Goal: Information Seeking & Learning: Understand process/instructions

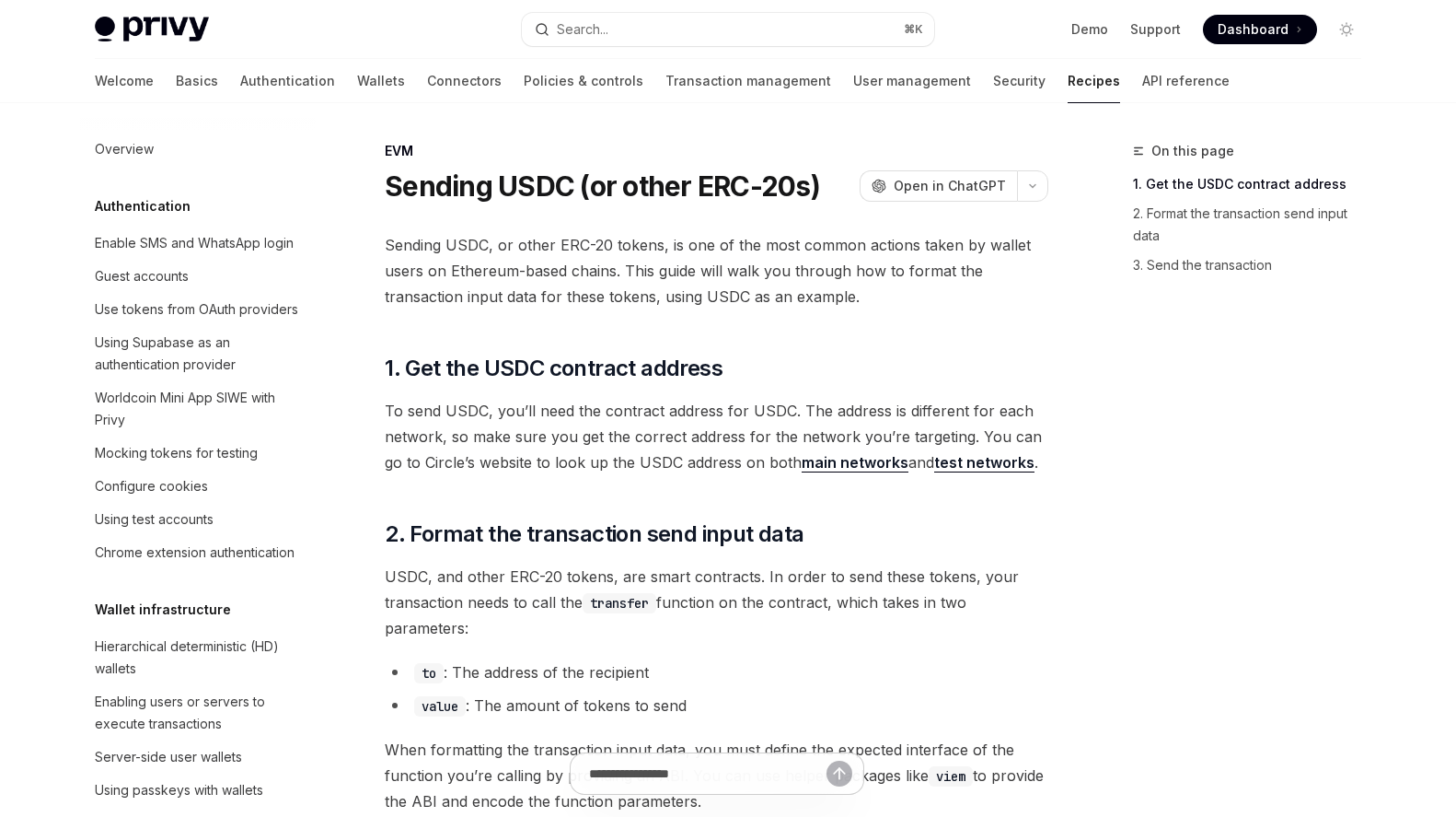
scroll to position [2307, 0]
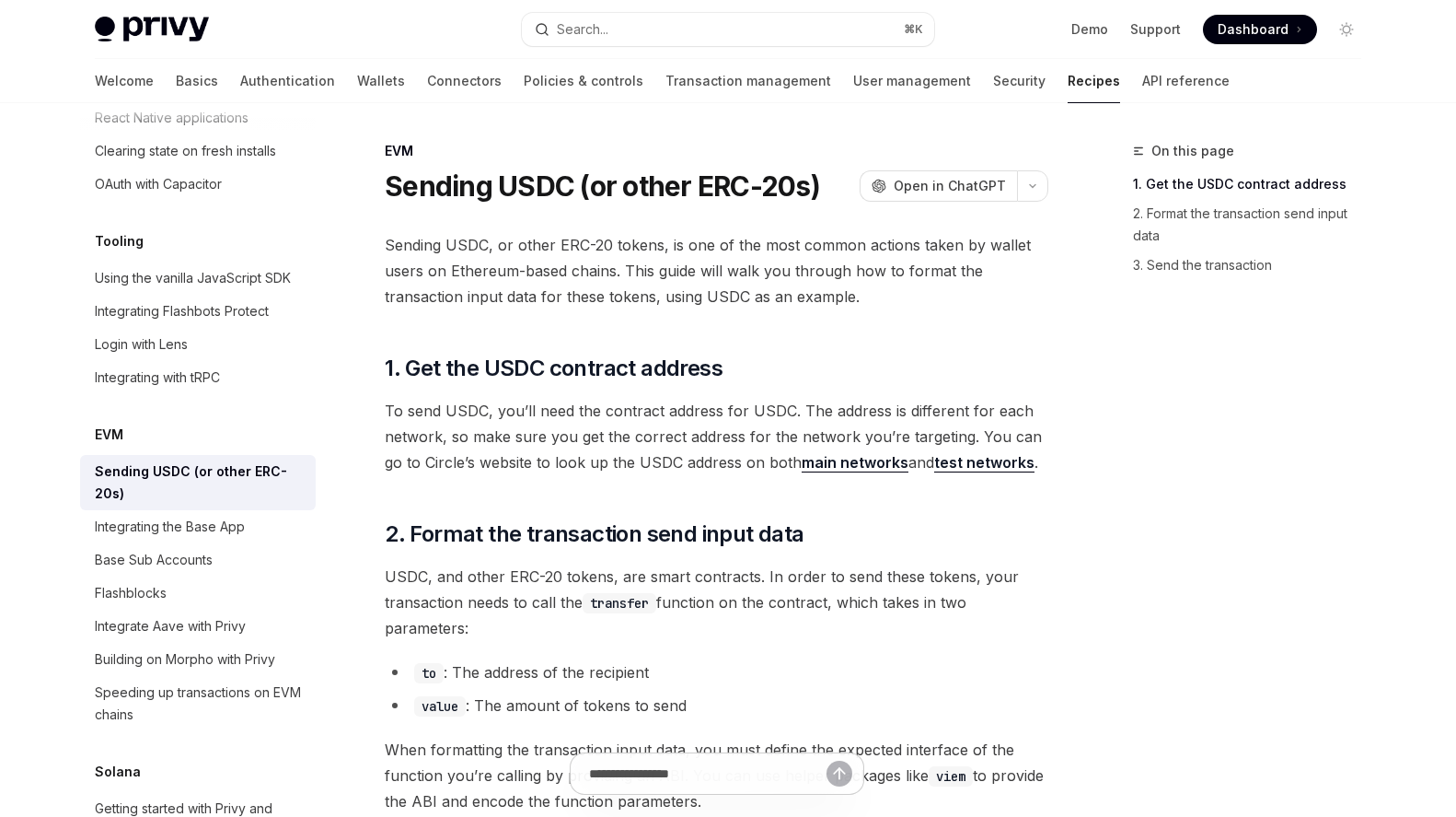
click at [614, 37] on button "Search... ⌘ K" at bounding box center [728, 29] width 412 height 33
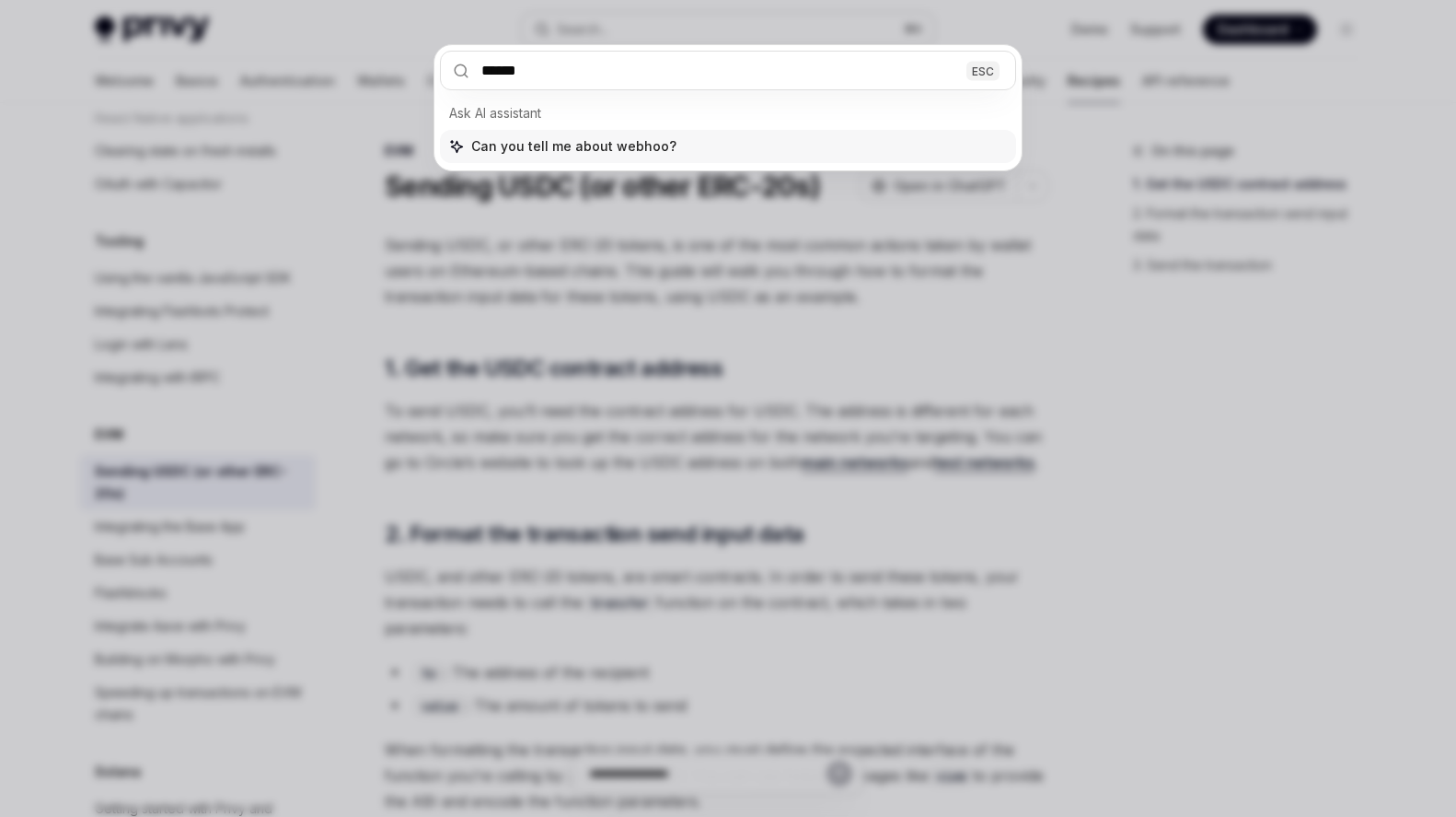
type input "*******"
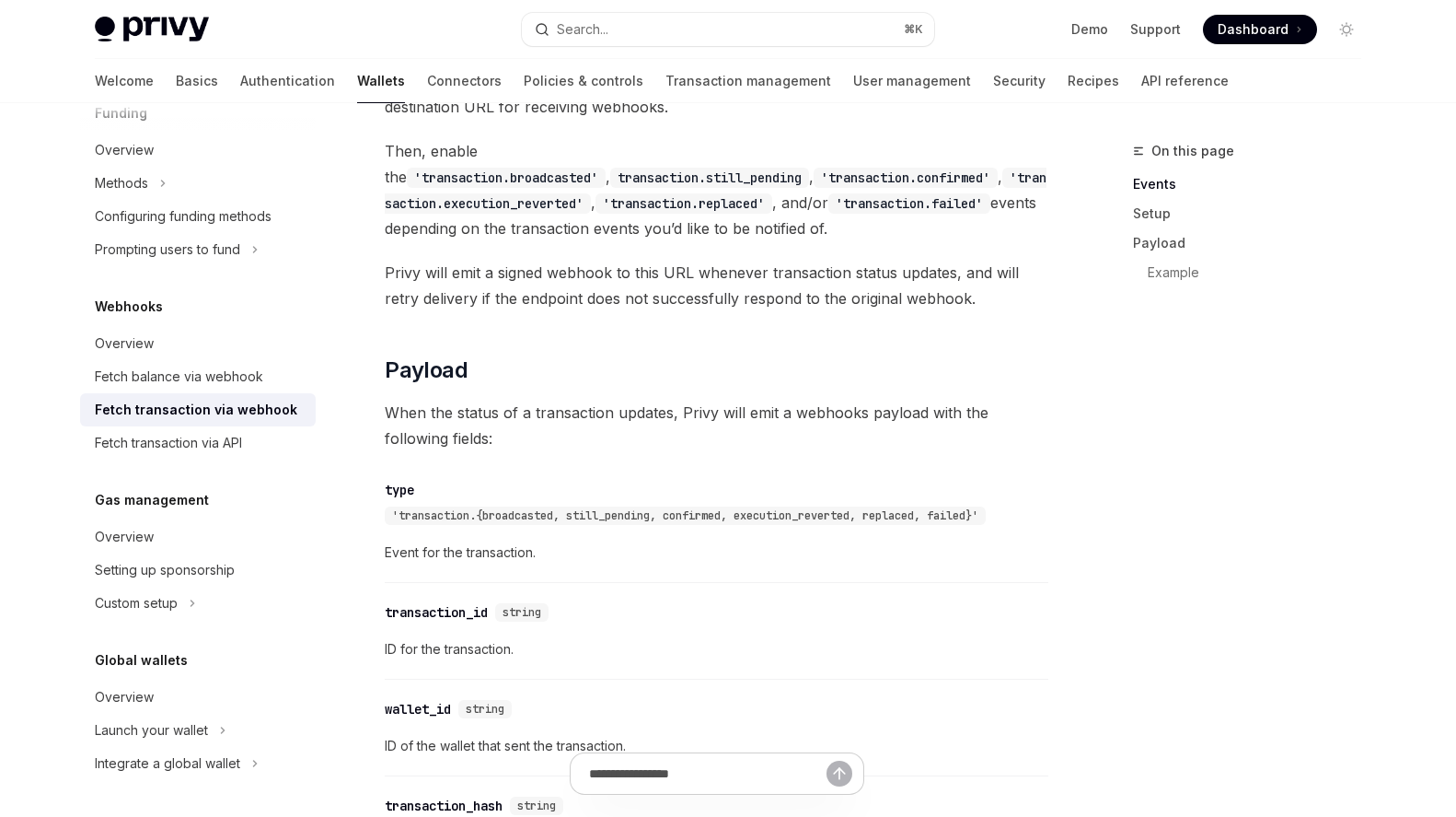
scroll to position [1262, 0]
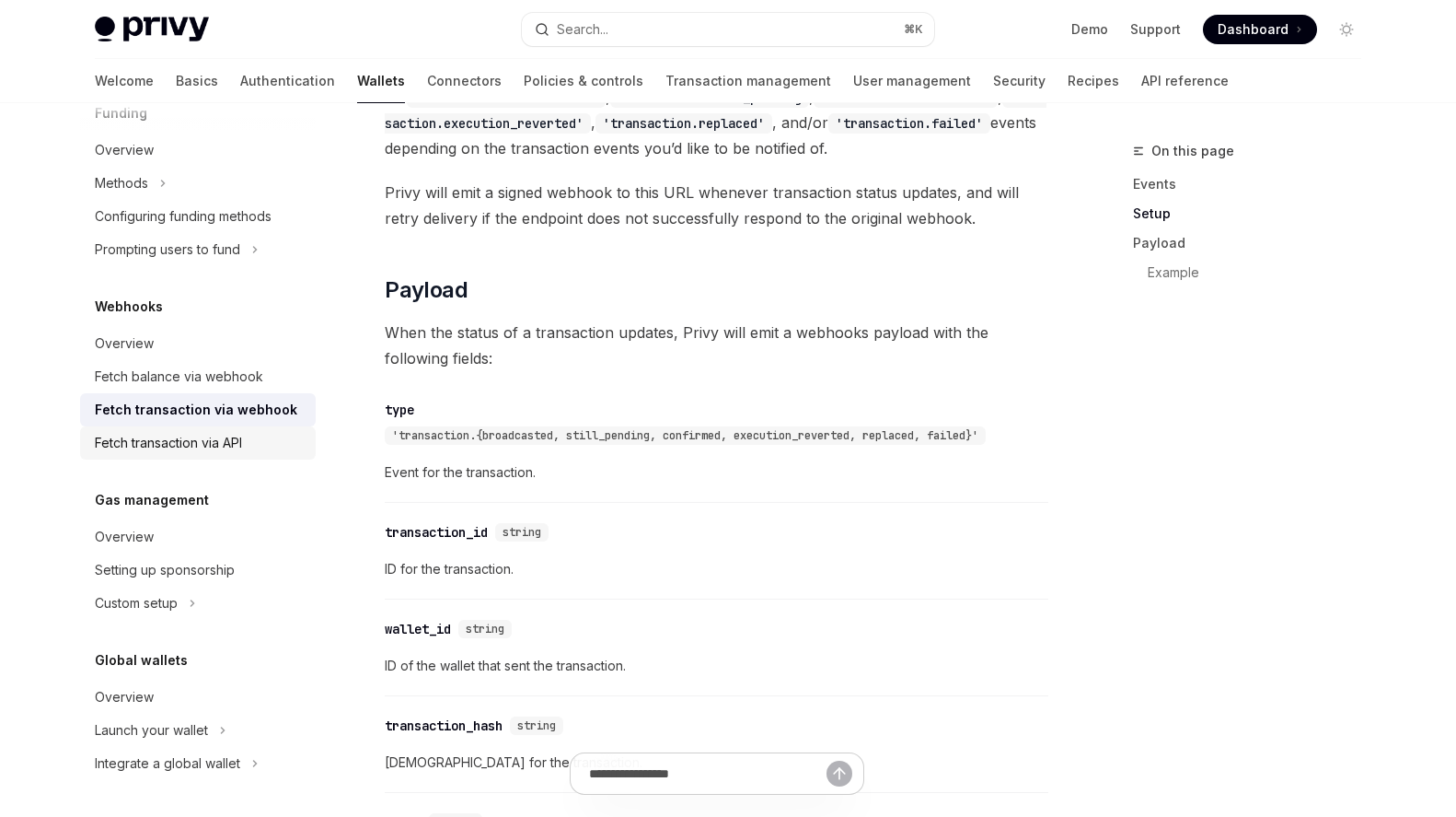
click at [242, 444] on div "Fetch transaction via API" at bounding box center [168, 443] width 148 height 22
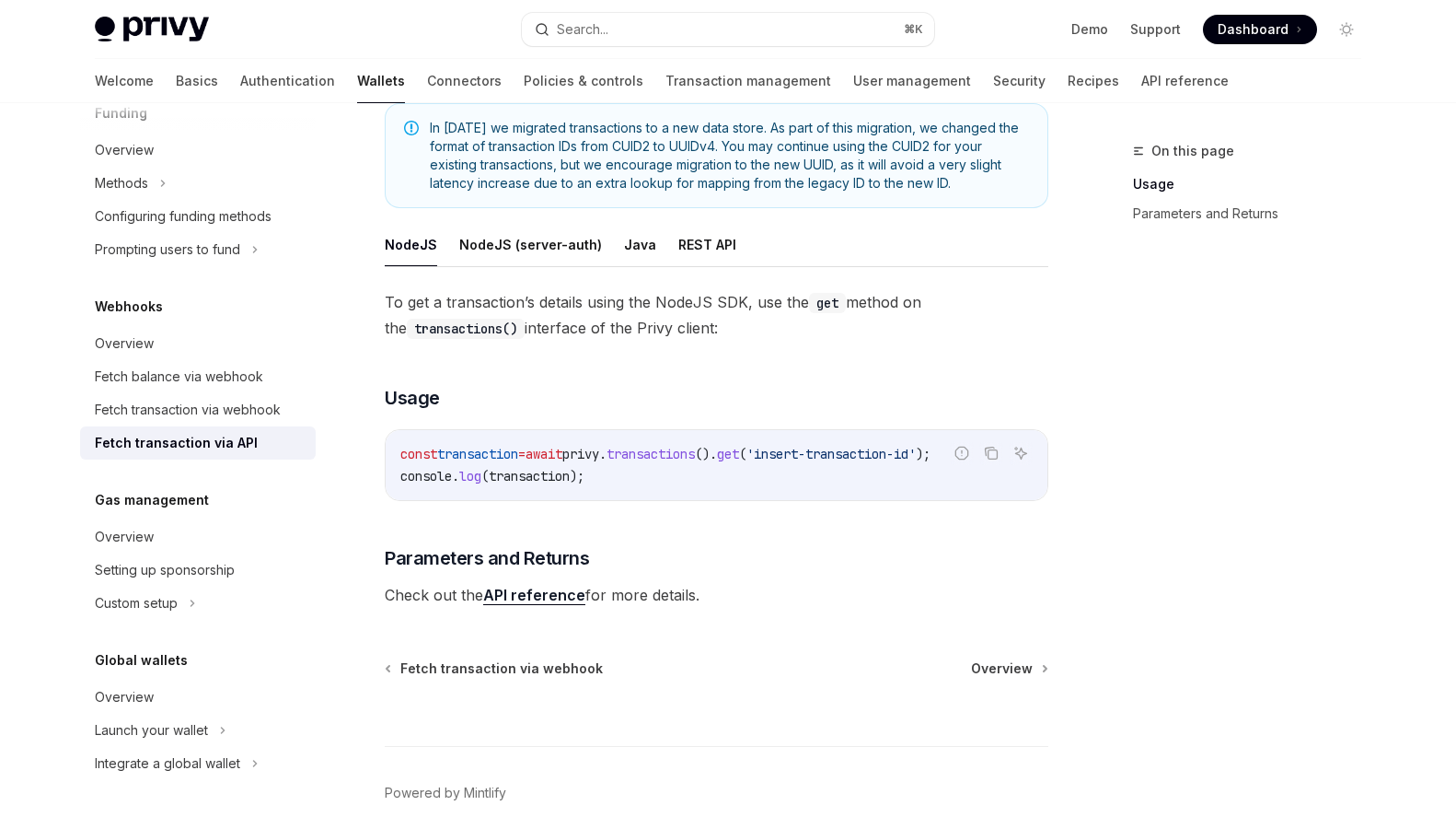
scroll to position [187, 0]
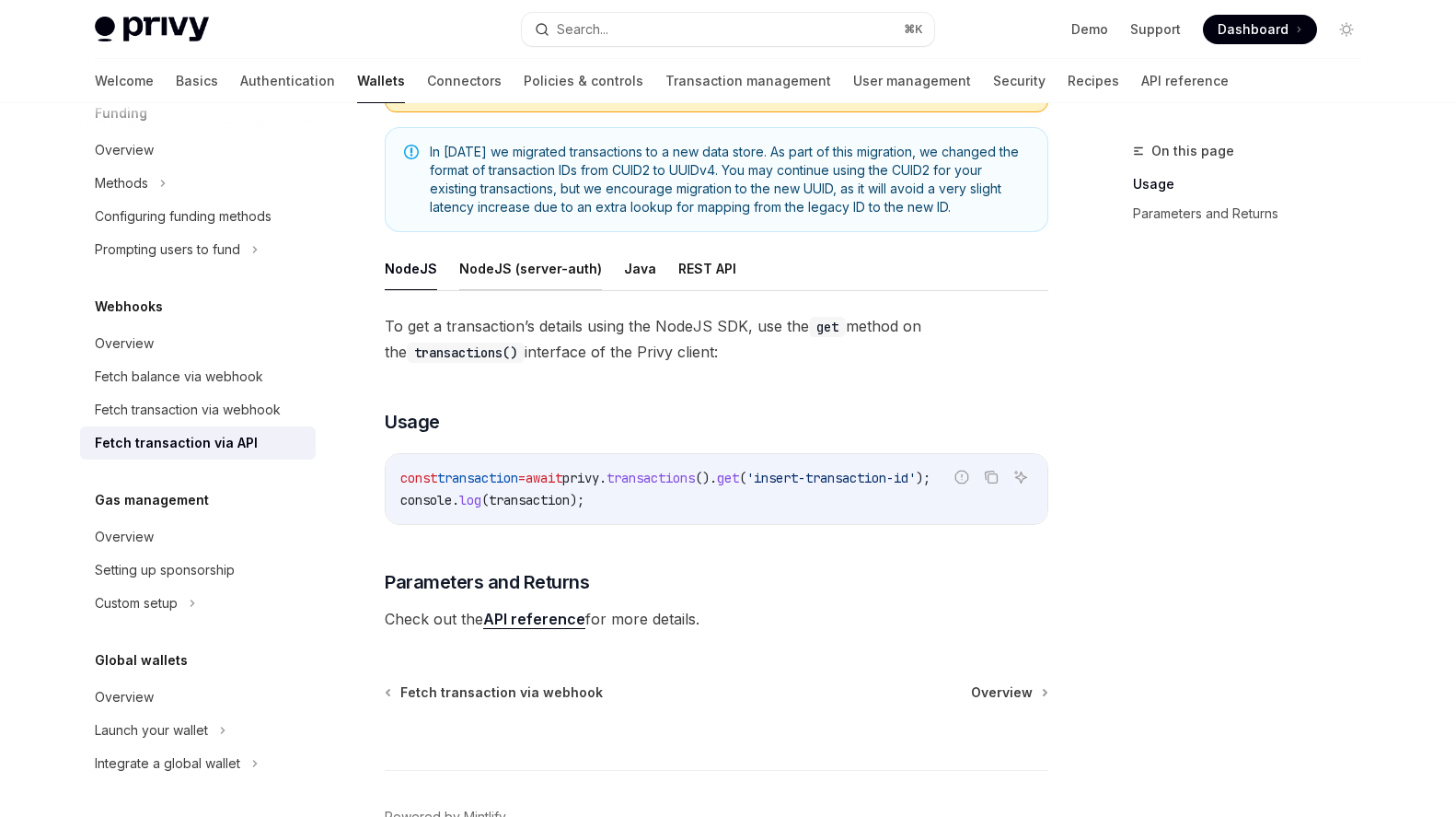
click at [539, 276] on button "NodeJS (server-auth)" at bounding box center [530, 269] width 143 height 44
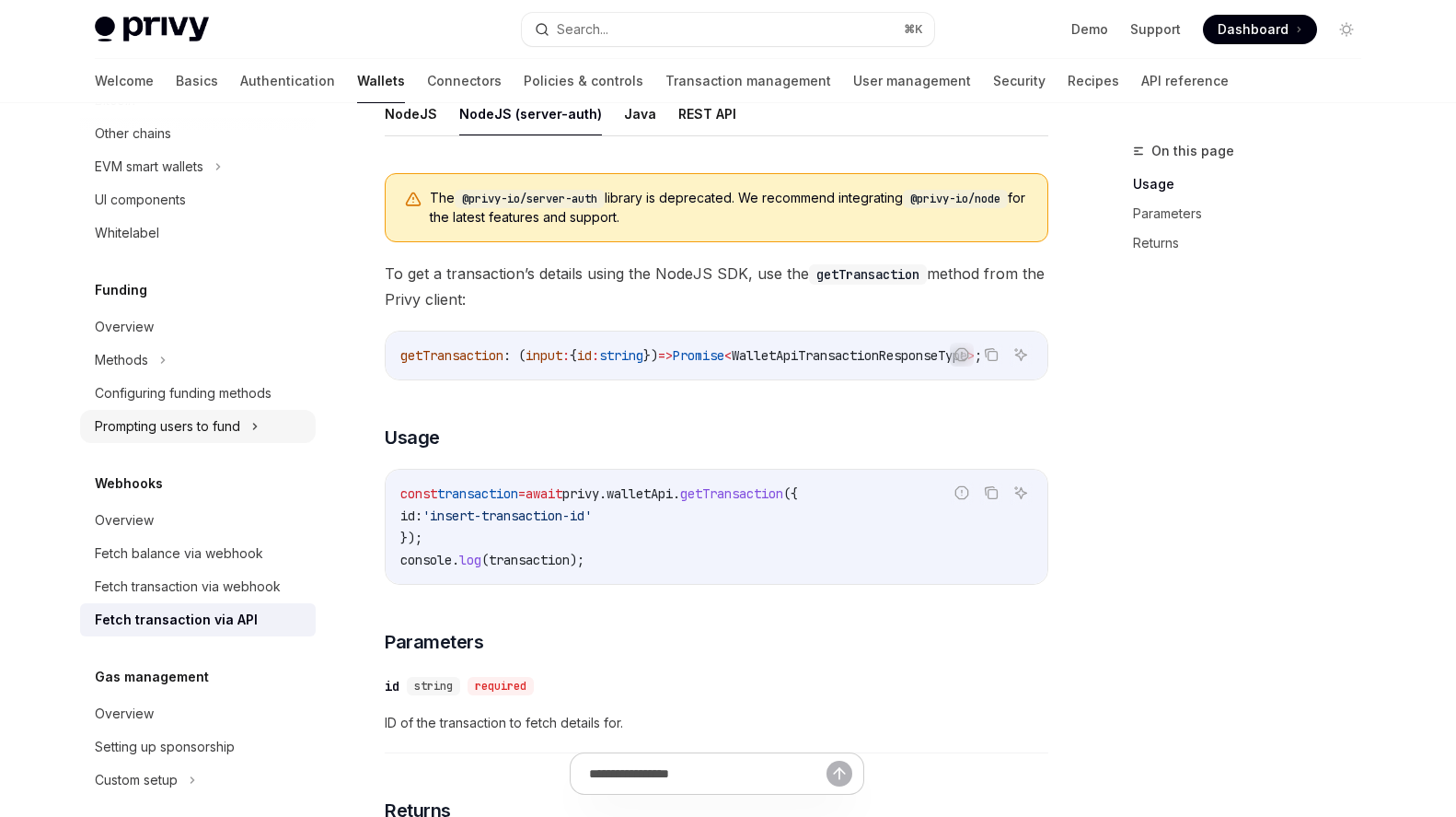
scroll to position [584, 0]
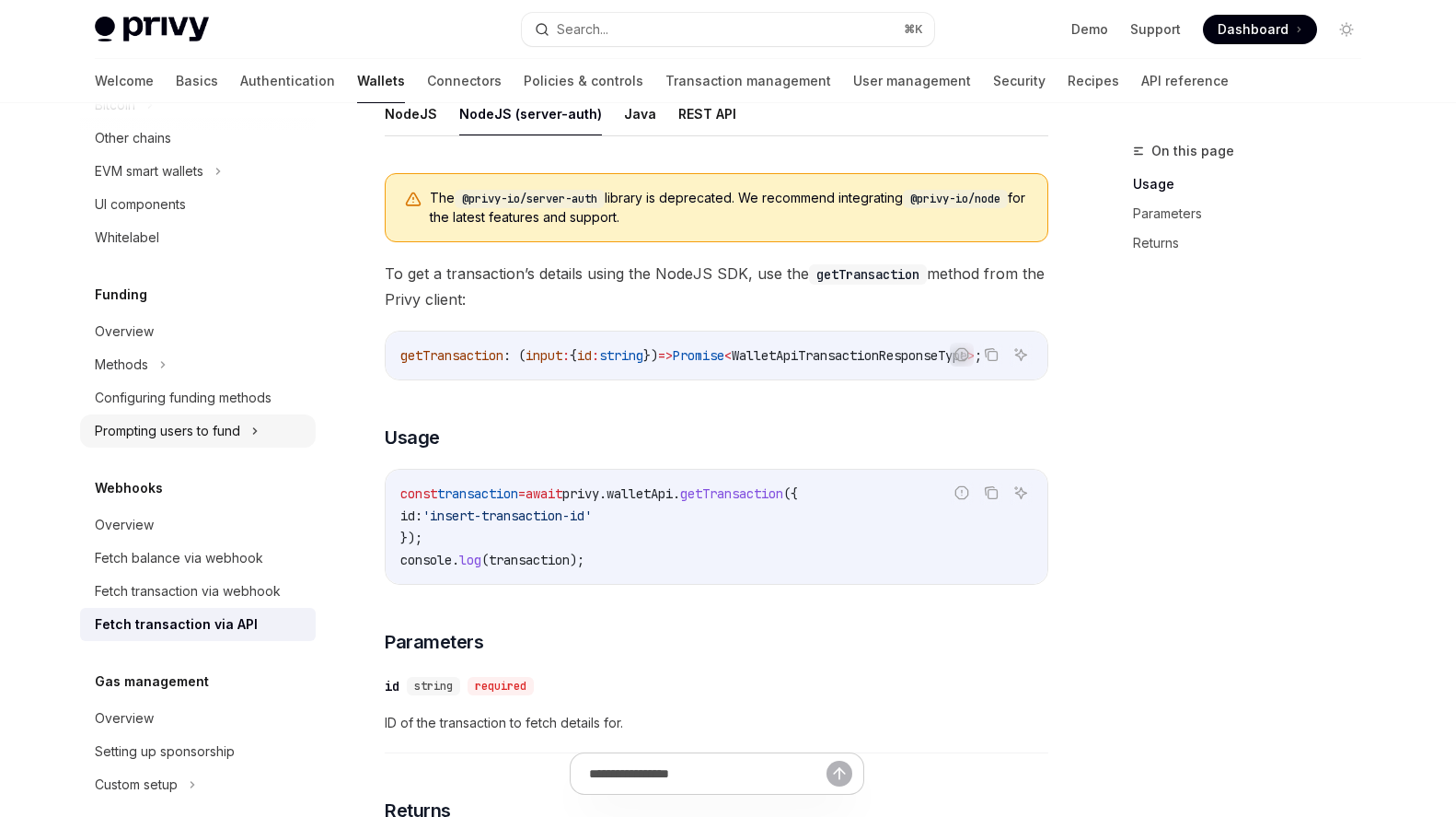
click at [264, 431] on div "Prompting users to fund" at bounding box center [198, 430] width 236 height 33
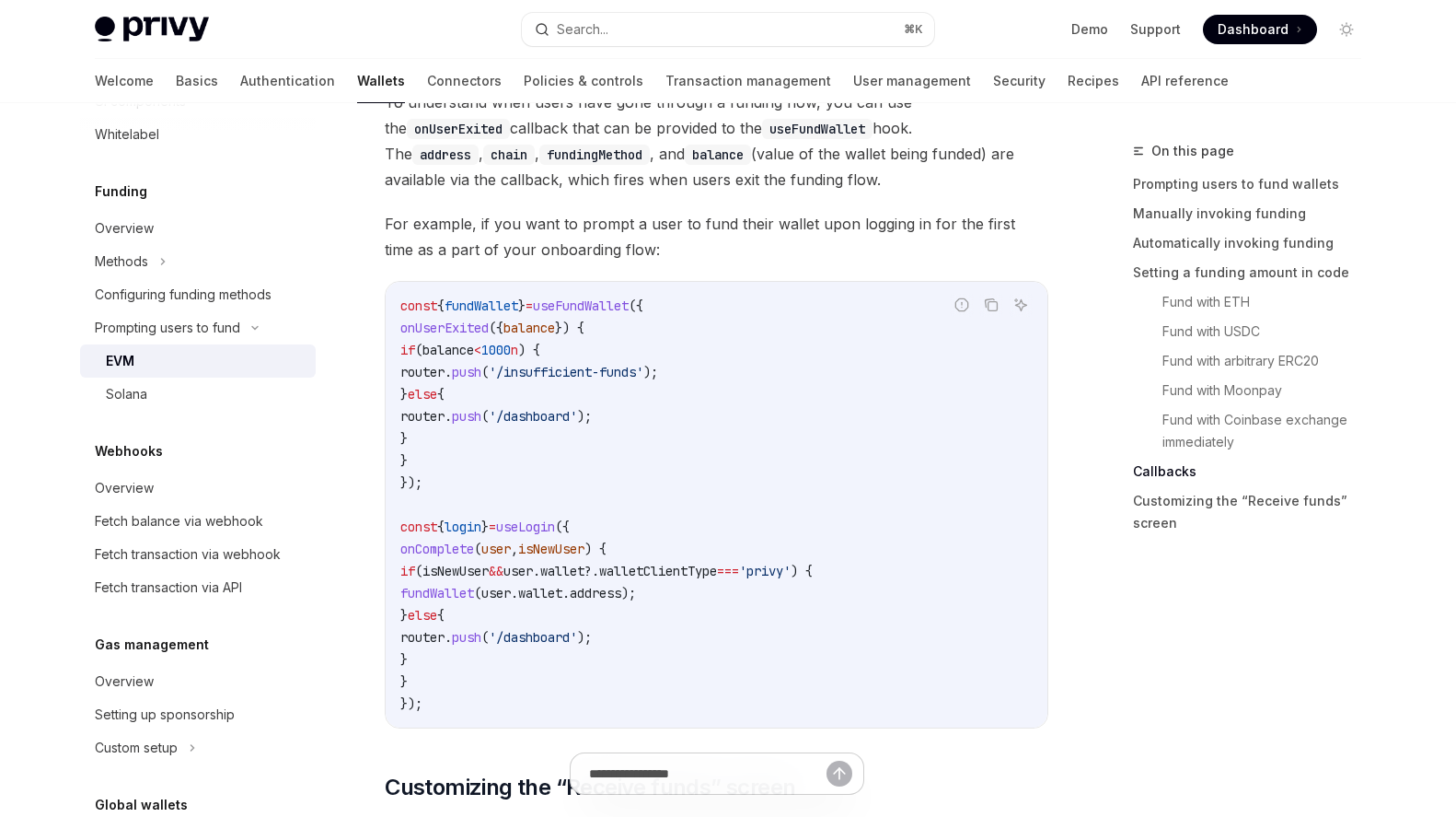
scroll to position [690, 0]
click at [187, 481] on div "Overview" at bounding box center [200, 485] width 210 height 22
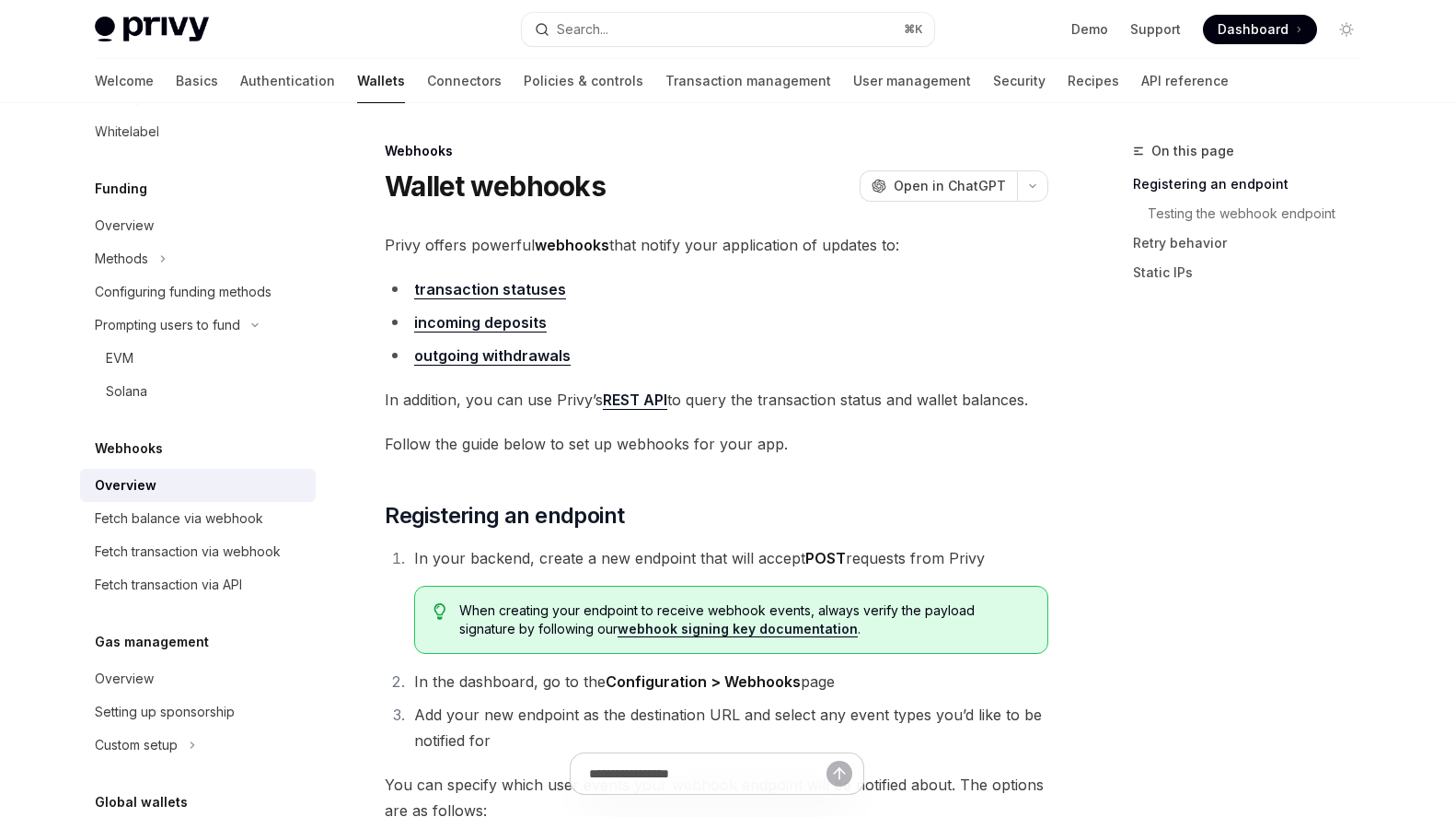
click at [494, 316] on link "incoming deposits" at bounding box center [481, 323] width 133 height 20
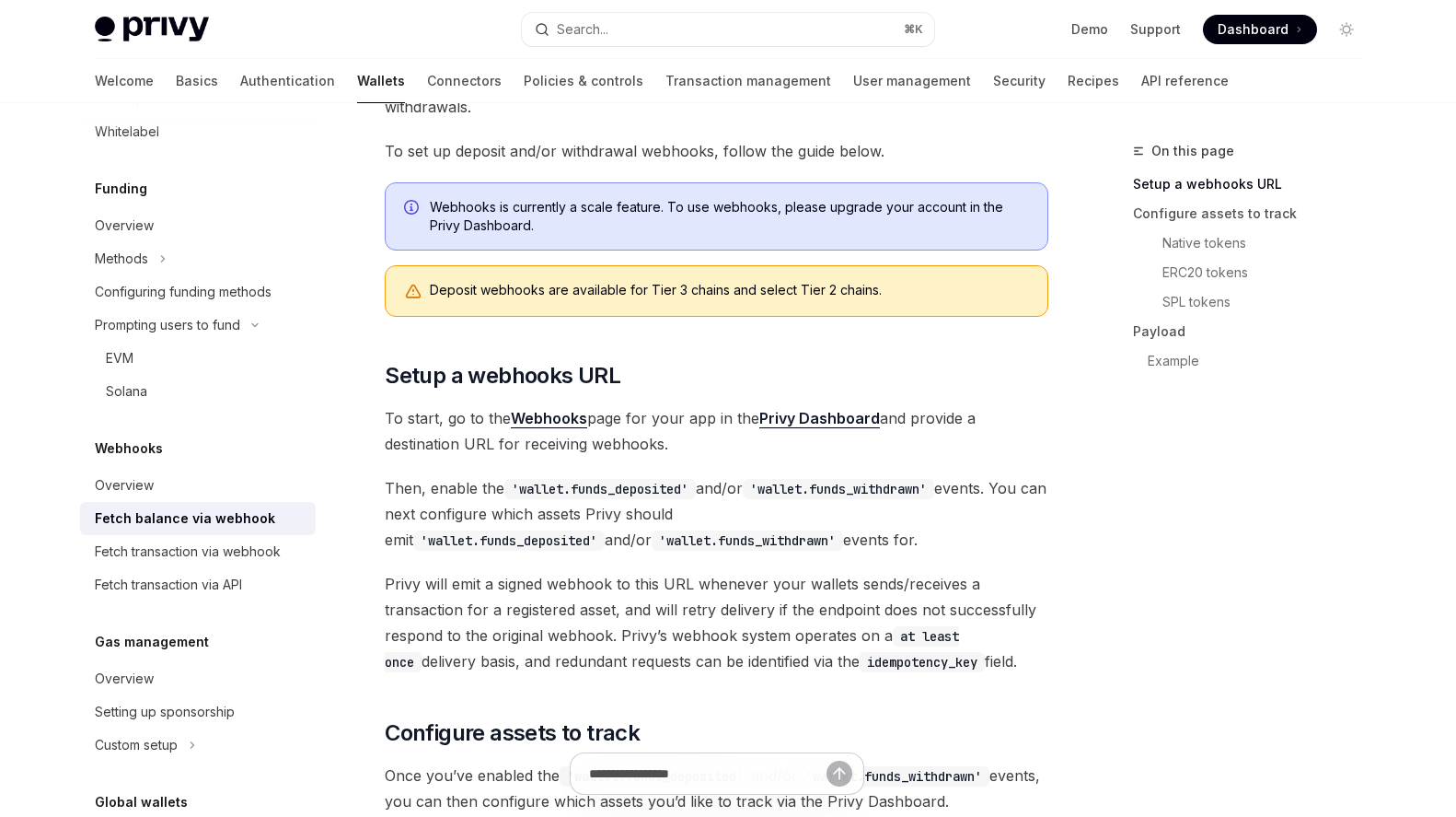
scroll to position [278, 0]
click at [609, 14] on button "Search... ⌘ K" at bounding box center [728, 29] width 412 height 33
click at [665, 77] on link "Transaction management" at bounding box center [747, 80] width 166 height 45
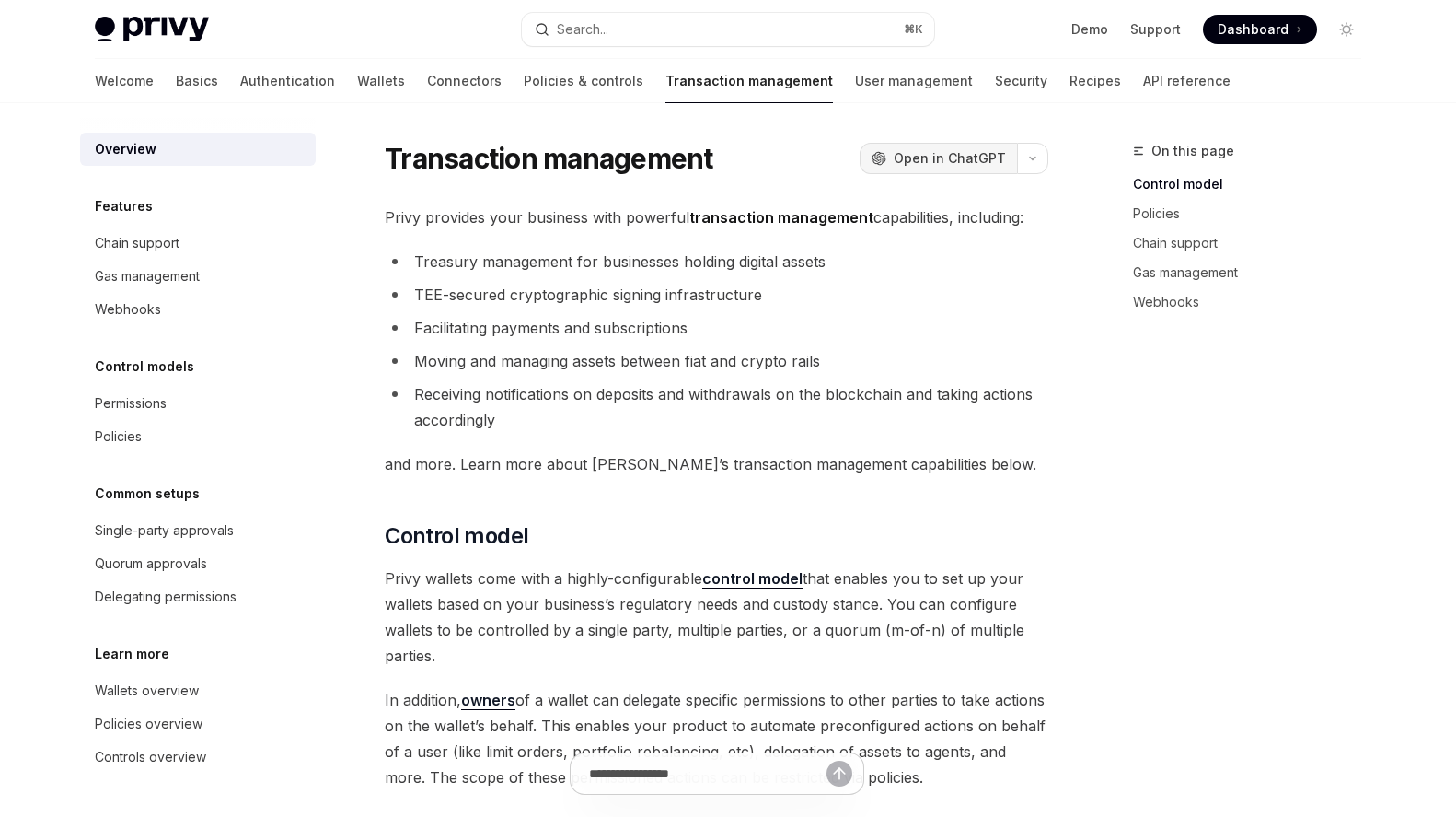
click at [930, 172] on button "OpenAI Open in ChatGPT" at bounding box center [938, 159] width 158 height 32
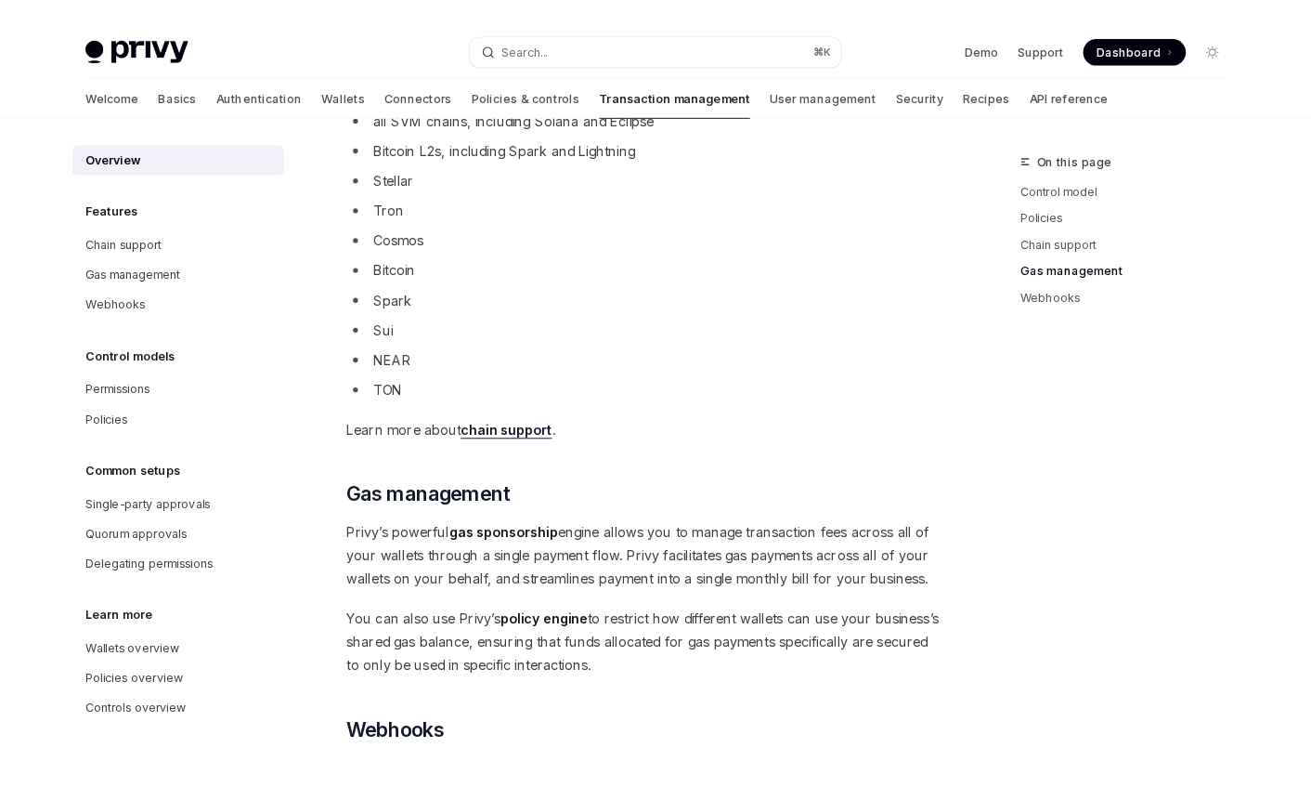
scroll to position [1653, 0]
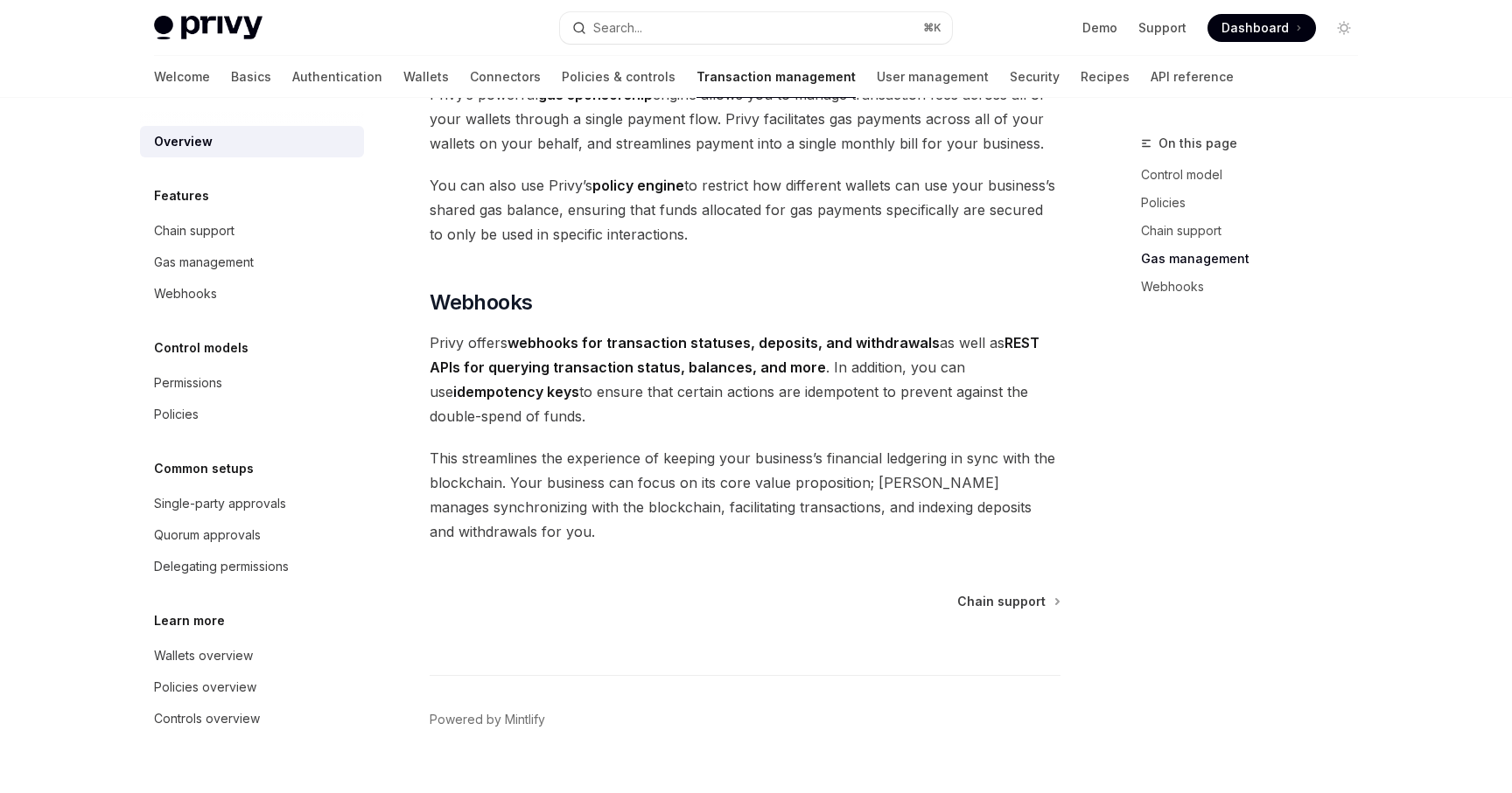
type textarea "*"
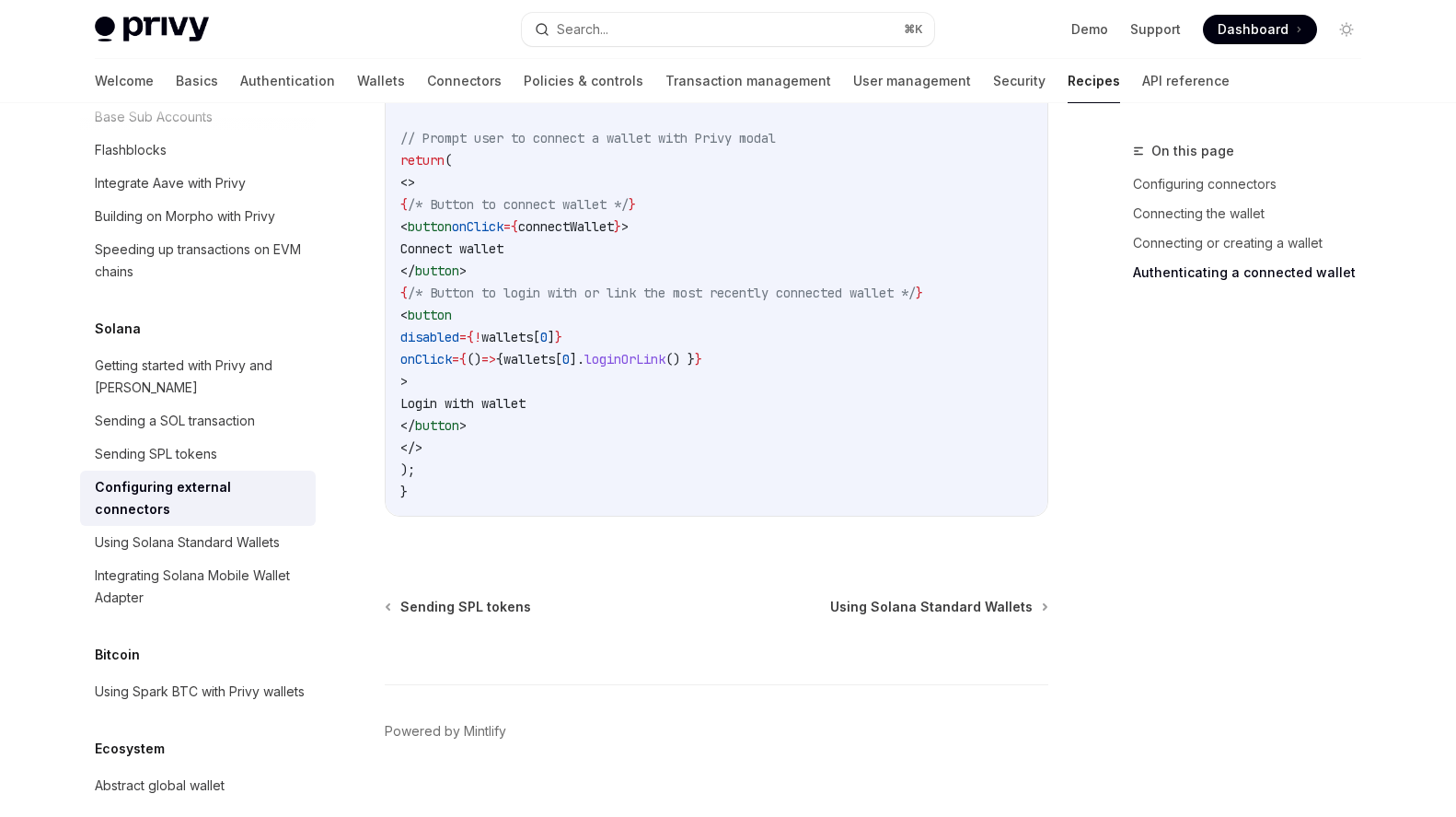
scroll to position [2296, 0]
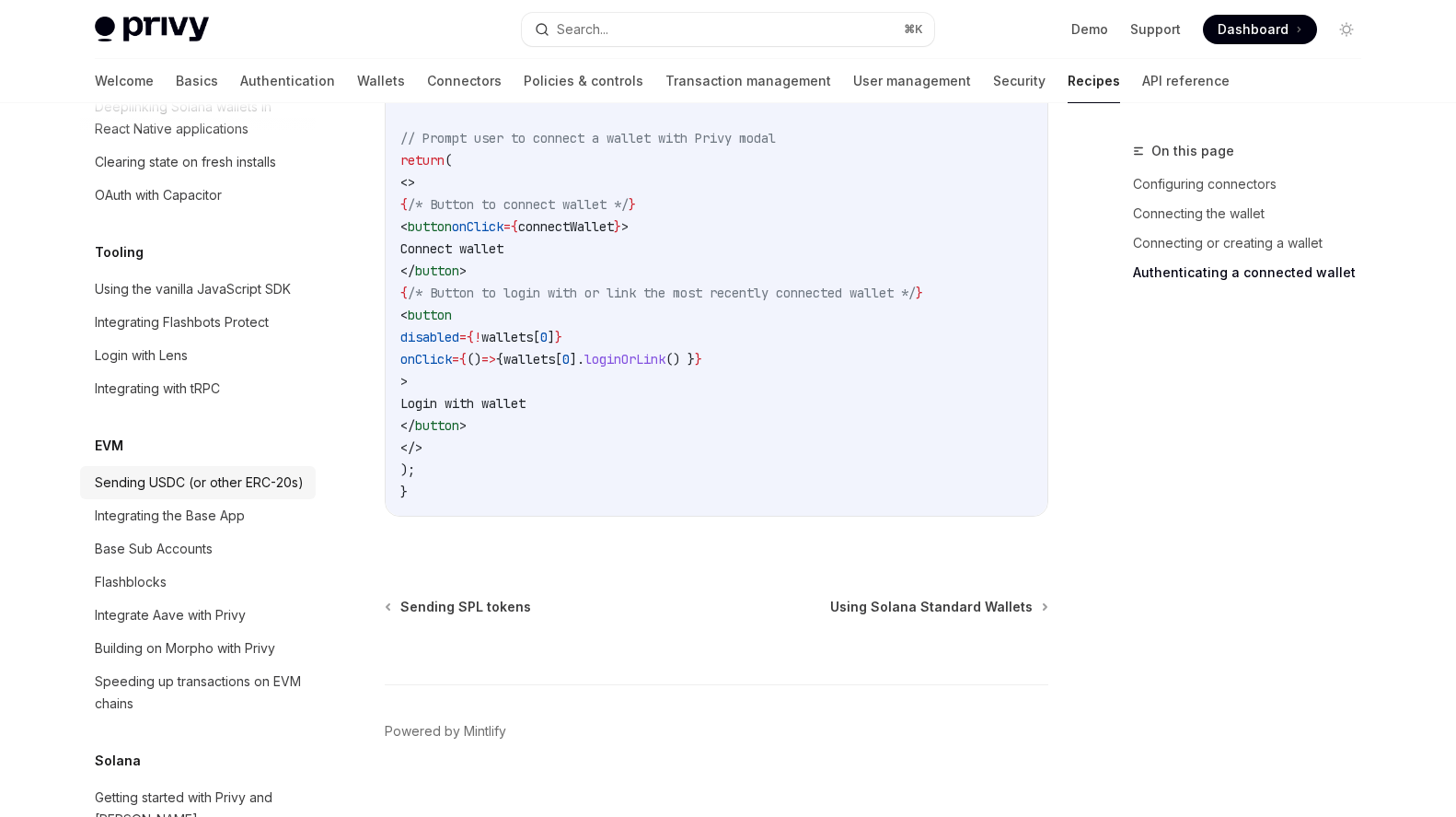
click at [226, 471] on div "Sending USDC (or other ERC-20s)" at bounding box center [199, 482] width 209 height 22
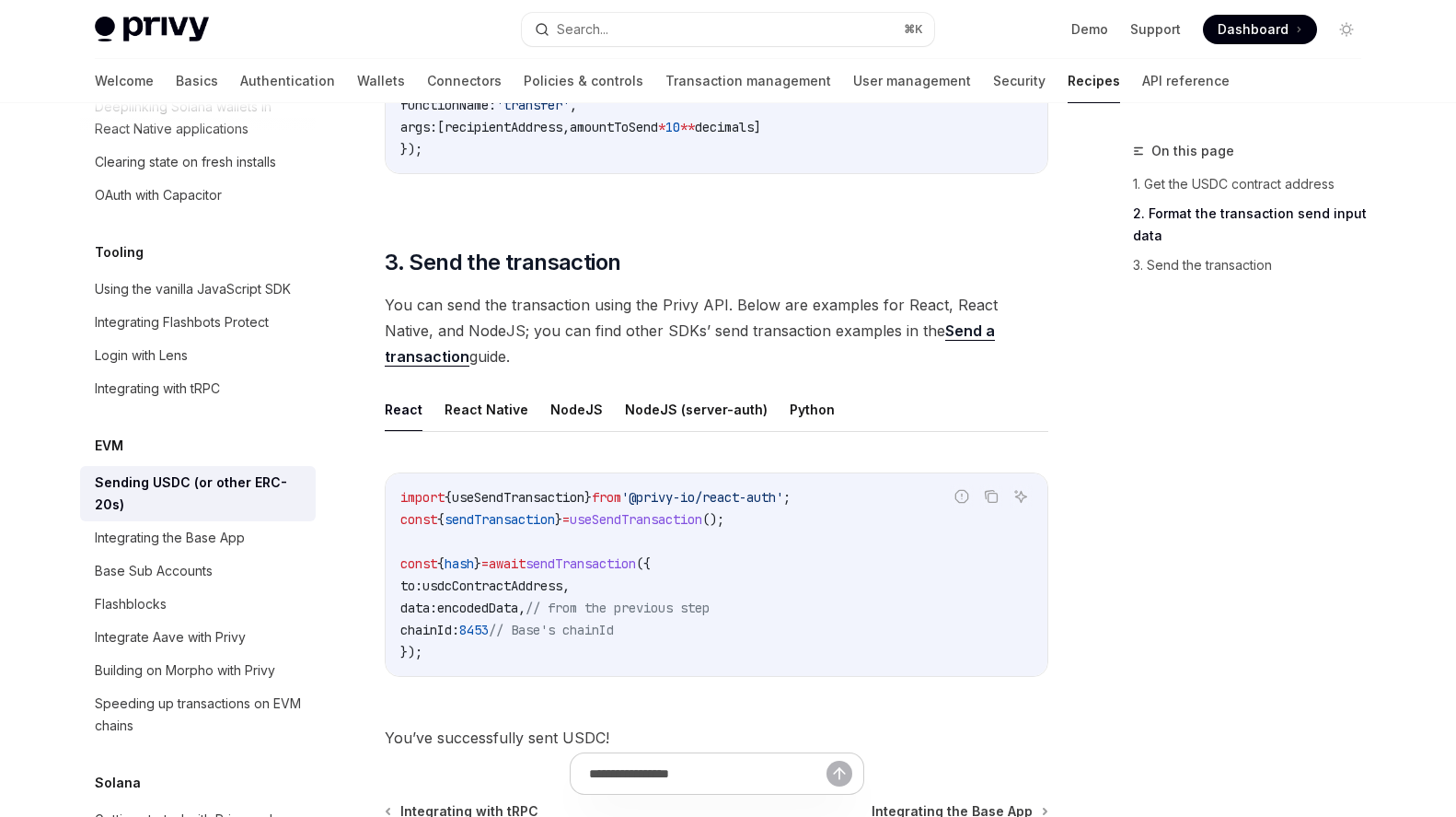
scroll to position [1298, 0]
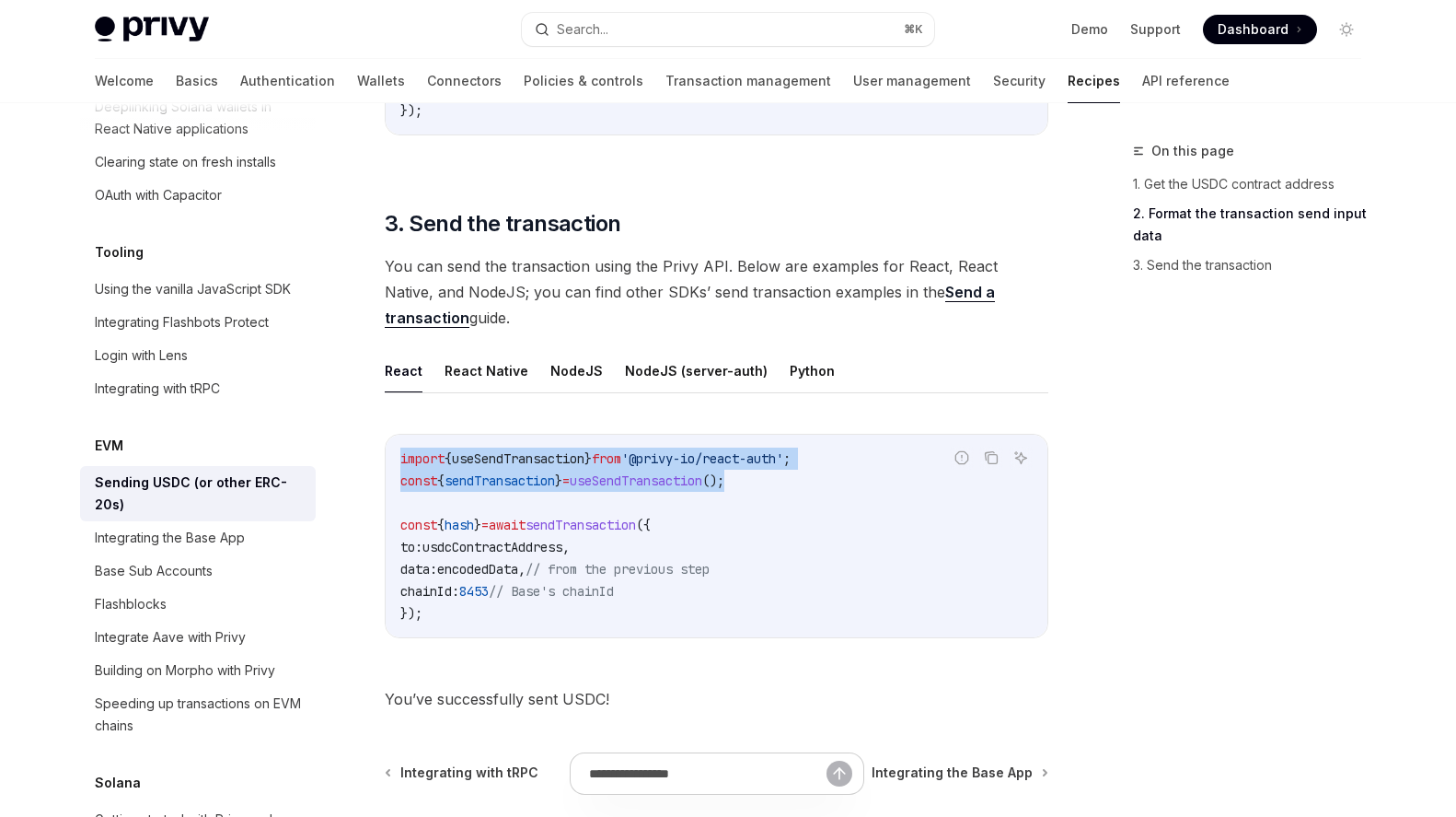
drag, startPoint x: 780, startPoint y: 480, endPoint x: 396, endPoint y: 453, distance: 384.9
click at [397, 453] on div "import { useSendTransaction } from '@privy-io/react-auth' ; const { sendTransac…" at bounding box center [717, 535] width 662 height 202
copy code "import { useSendTransaction } from '@privy-io/react-auth' ; const { sendTransac…"
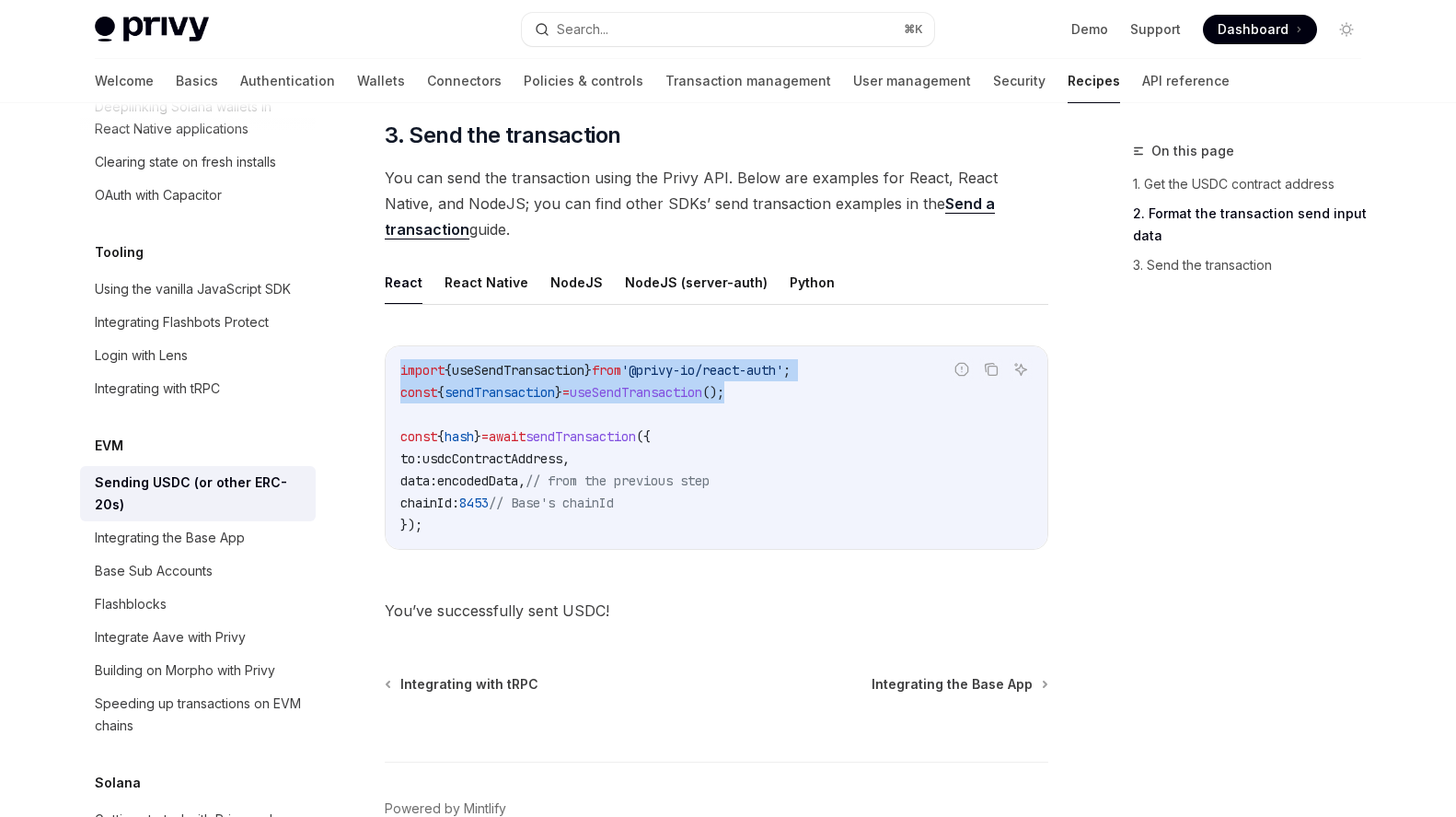
scroll to position [1459, 0]
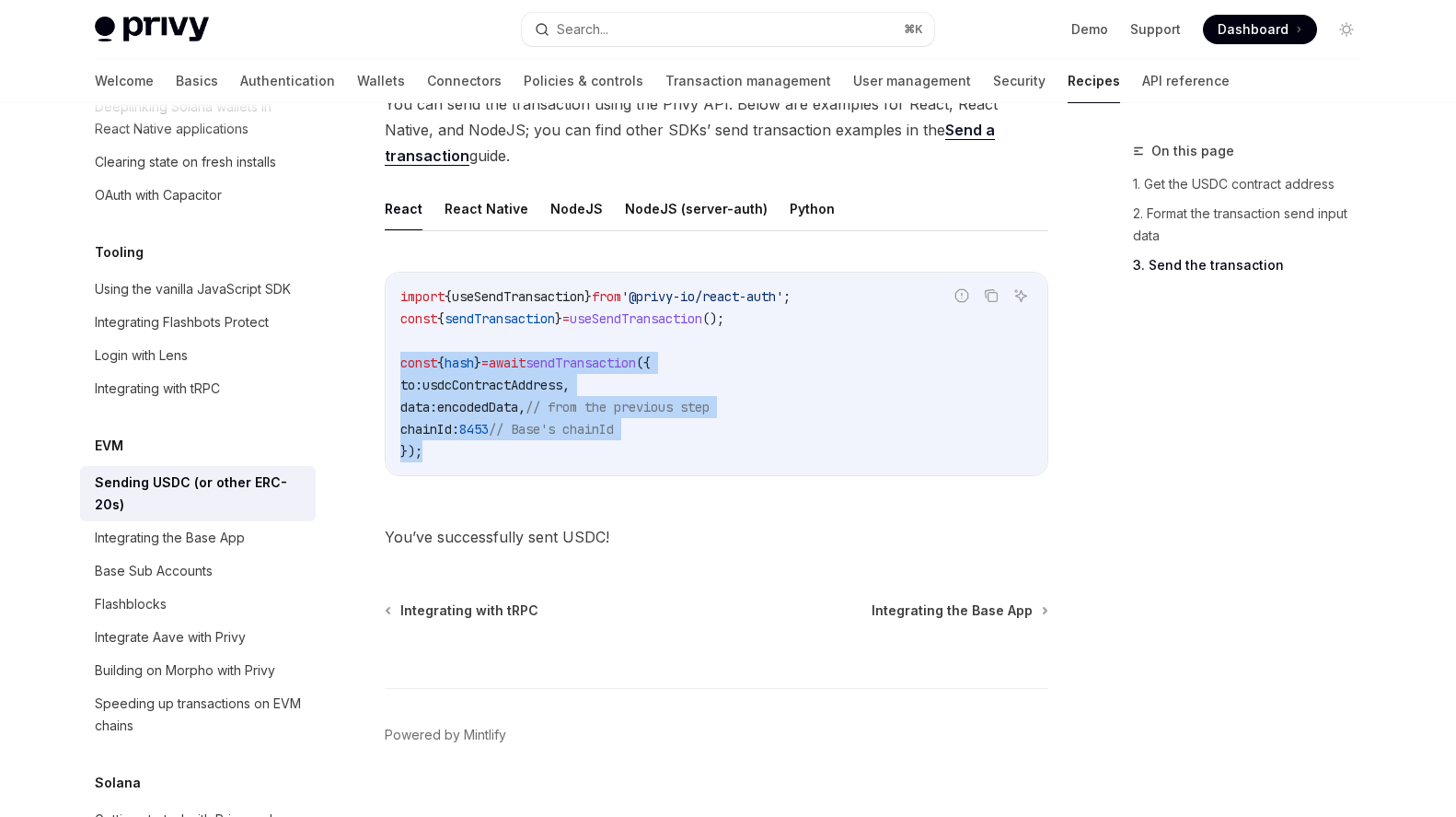
drag, startPoint x: 397, startPoint y: 358, endPoint x: 488, endPoint y: 475, distance: 148.2
click at [488, 475] on div "Report incorrect code Copy Ask AI import { useSendTransaction } from '@privy-io…" at bounding box center [717, 374] width 664 height 204
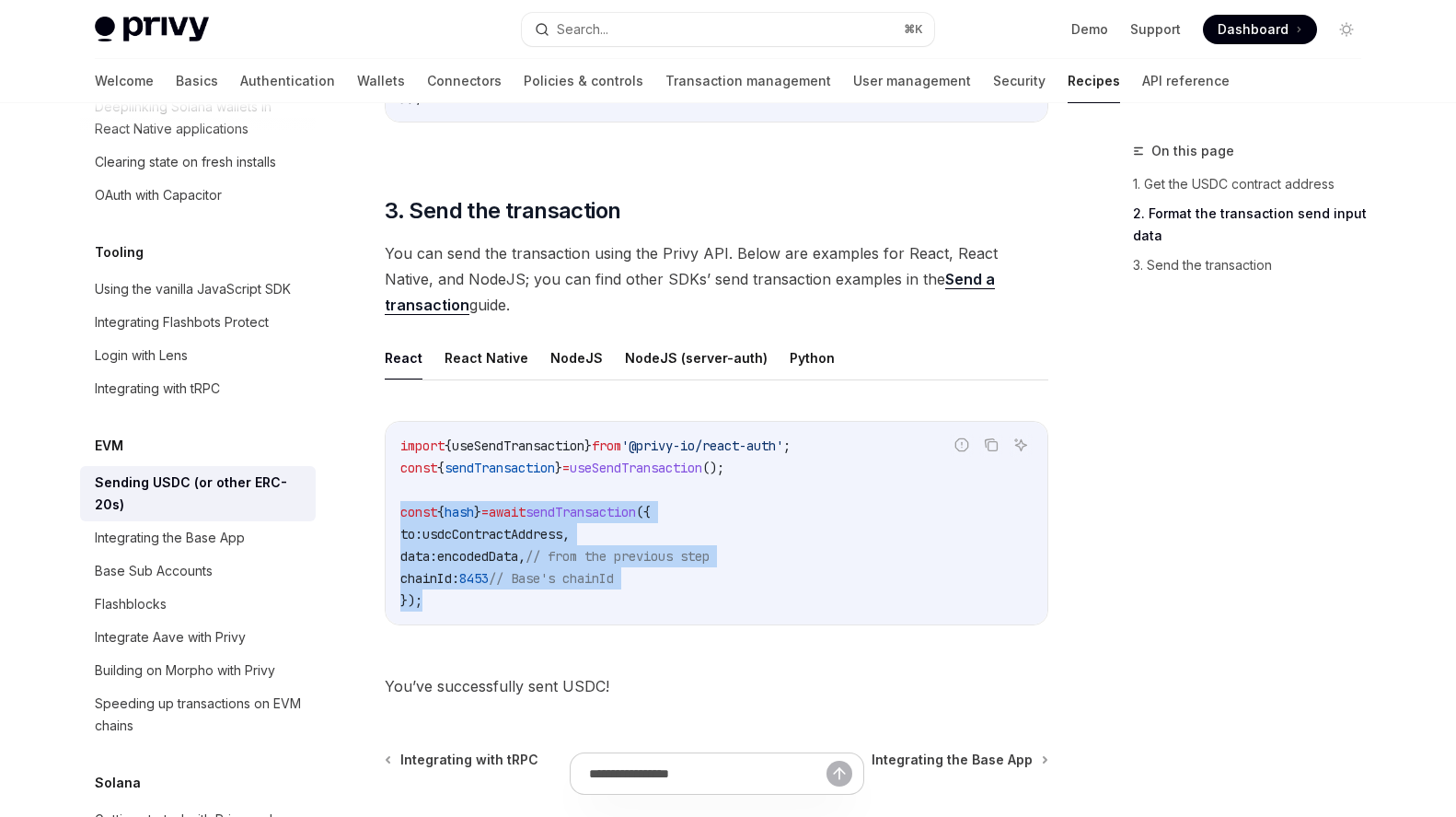
copy code "const { hash } = await sendTransaction ({ to: usdcContractAddress , data: encod…"
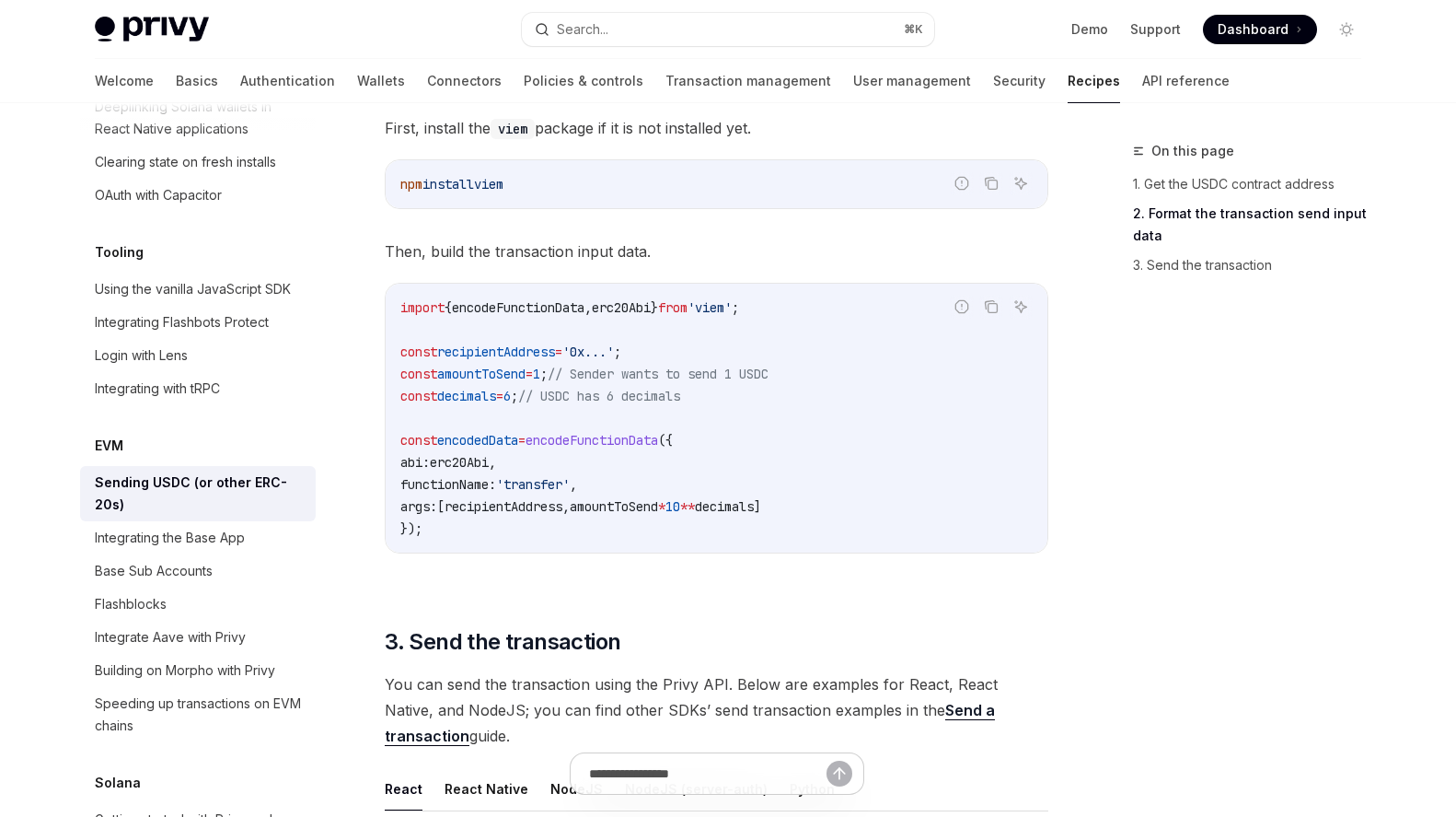
click at [646, 546] on div "import { encodeFunctionData , erc20Abi } from 'viem' ; const recipientAddress =…" at bounding box center [717, 417] width 662 height 269
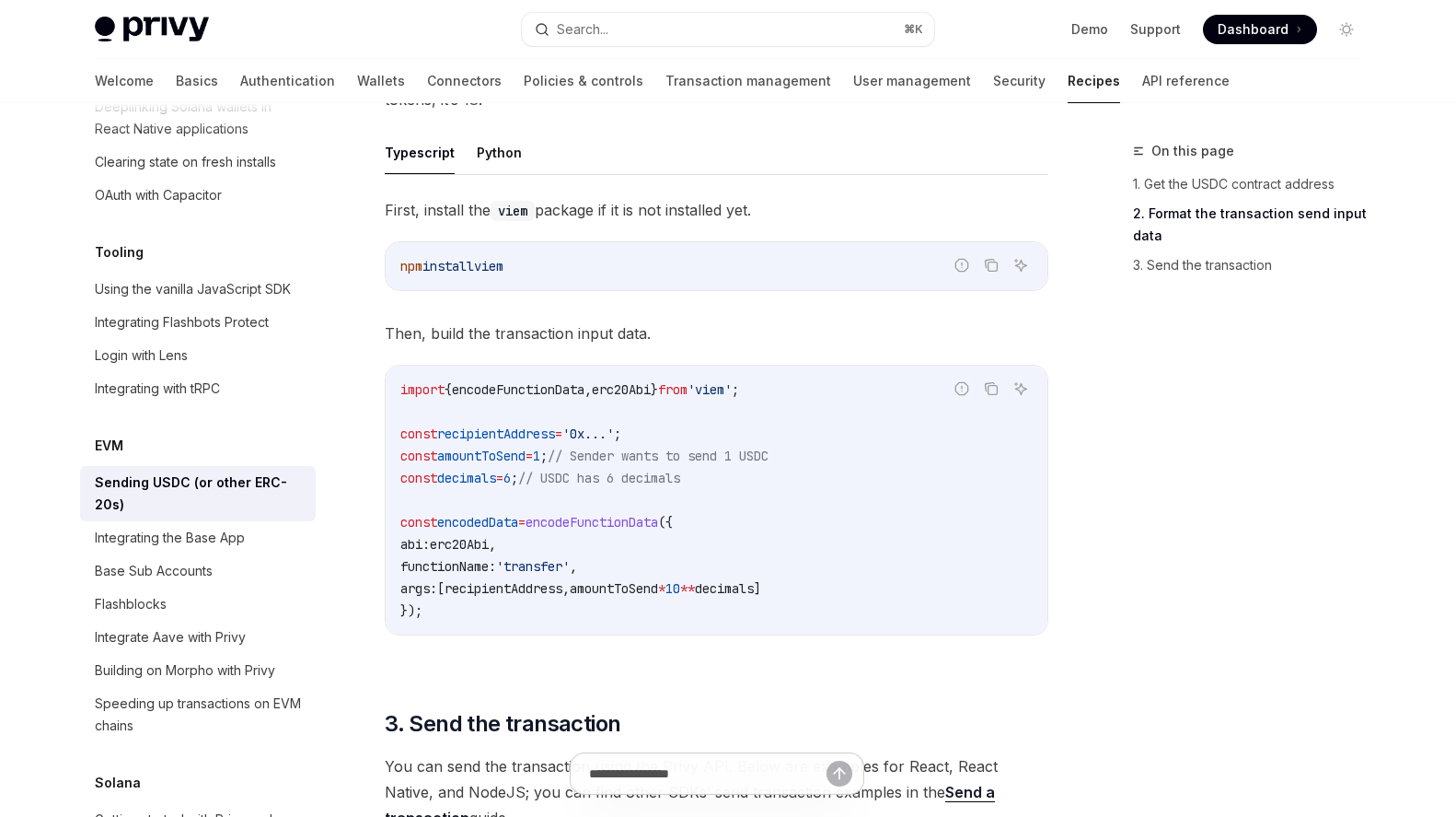
scroll to position [846, 0]
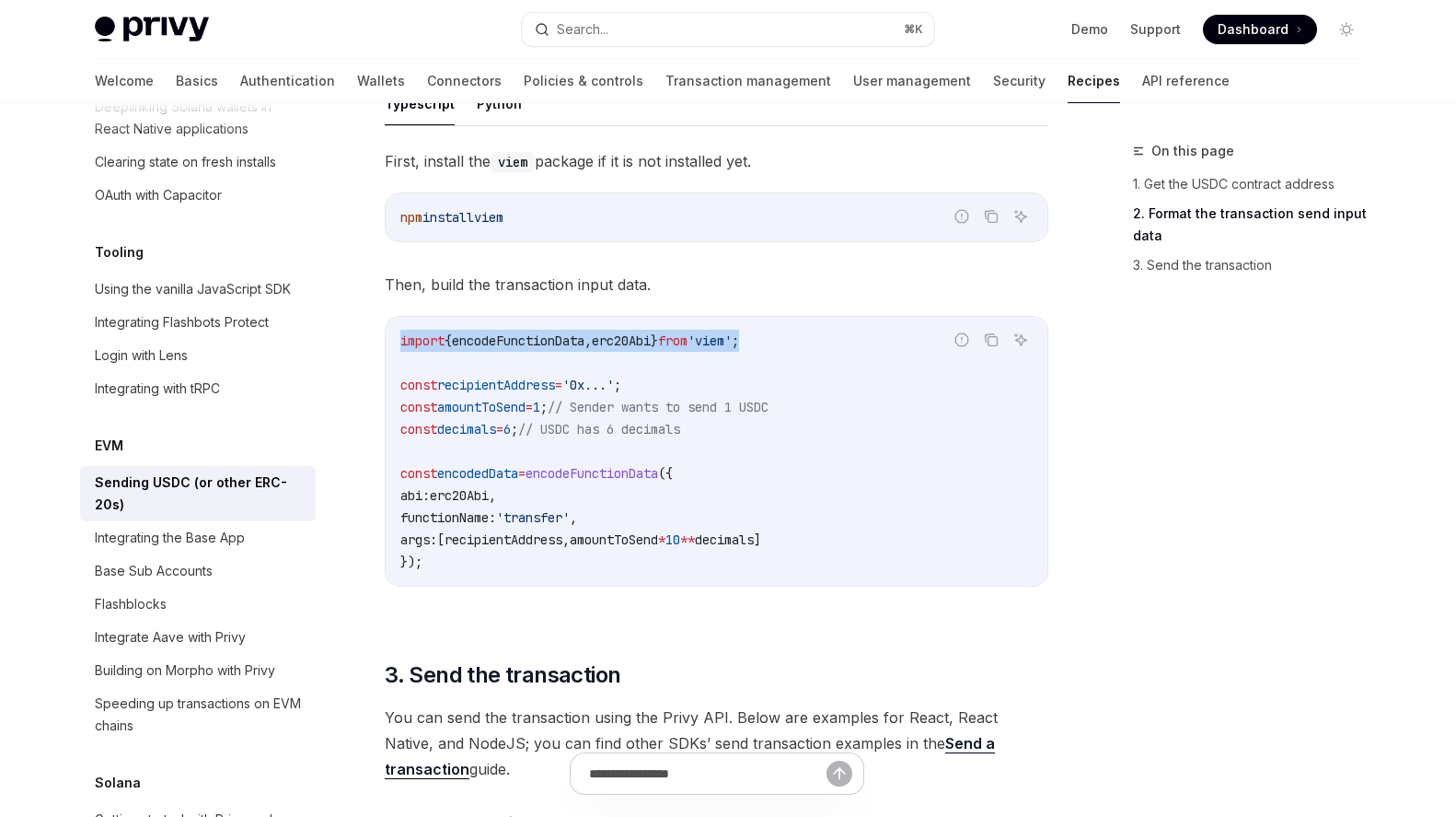
drag, startPoint x: 393, startPoint y: 338, endPoint x: 858, endPoint y: 342, distance: 465.0
click at [858, 342] on div "import { encodeFunctionData , erc20Abi } from 'viem' ; const recipientAddress =…" at bounding box center [717, 450] width 662 height 269
copy span "import { encodeFunctionData , erc20Abi } from 'viem' ;"
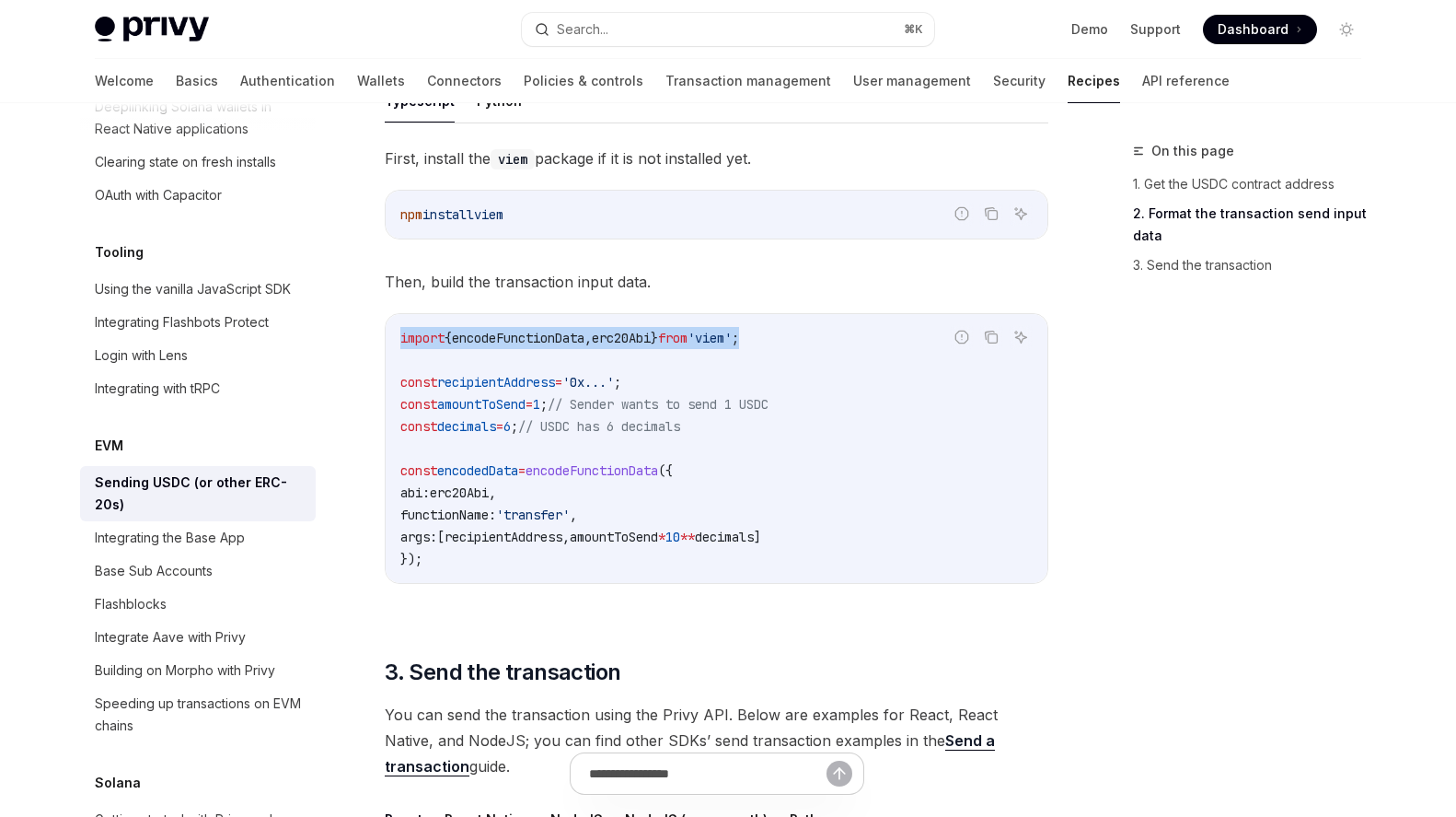
scroll to position [871, 0]
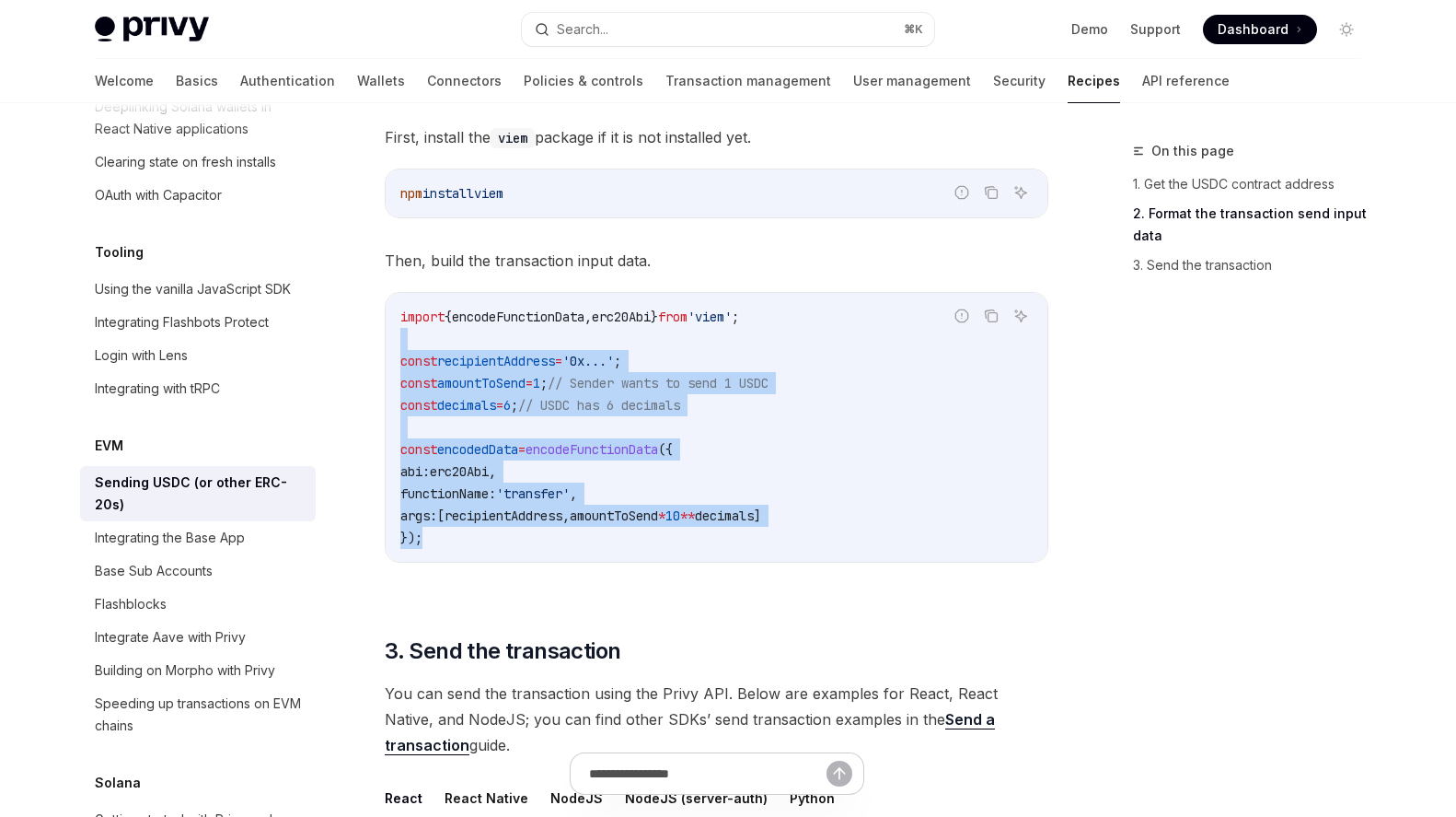
drag, startPoint x: 391, startPoint y: 347, endPoint x: 630, endPoint y: 549, distance: 312.9
click at [630, 549] on div "import { encodeFunctionData , erc20Abi } from 'viem' ; const recipientAddress =…" at bounding box center [717, 426] width 662 height 269
copy code "const recipientAddress = '0x...' ; const amountToSend = 1 ; // Sender wants to …"
click at [571, 436] on code "import { encodeFunctionData , erc20Abi } from 'viem' ; const recipientAddress =…" at bounding box center [717, 426] width 632 height 243
drag, startPoint x: 399, startPoint y: 359, endPoint x: 432, endPoint y: 540, distance: 184.0
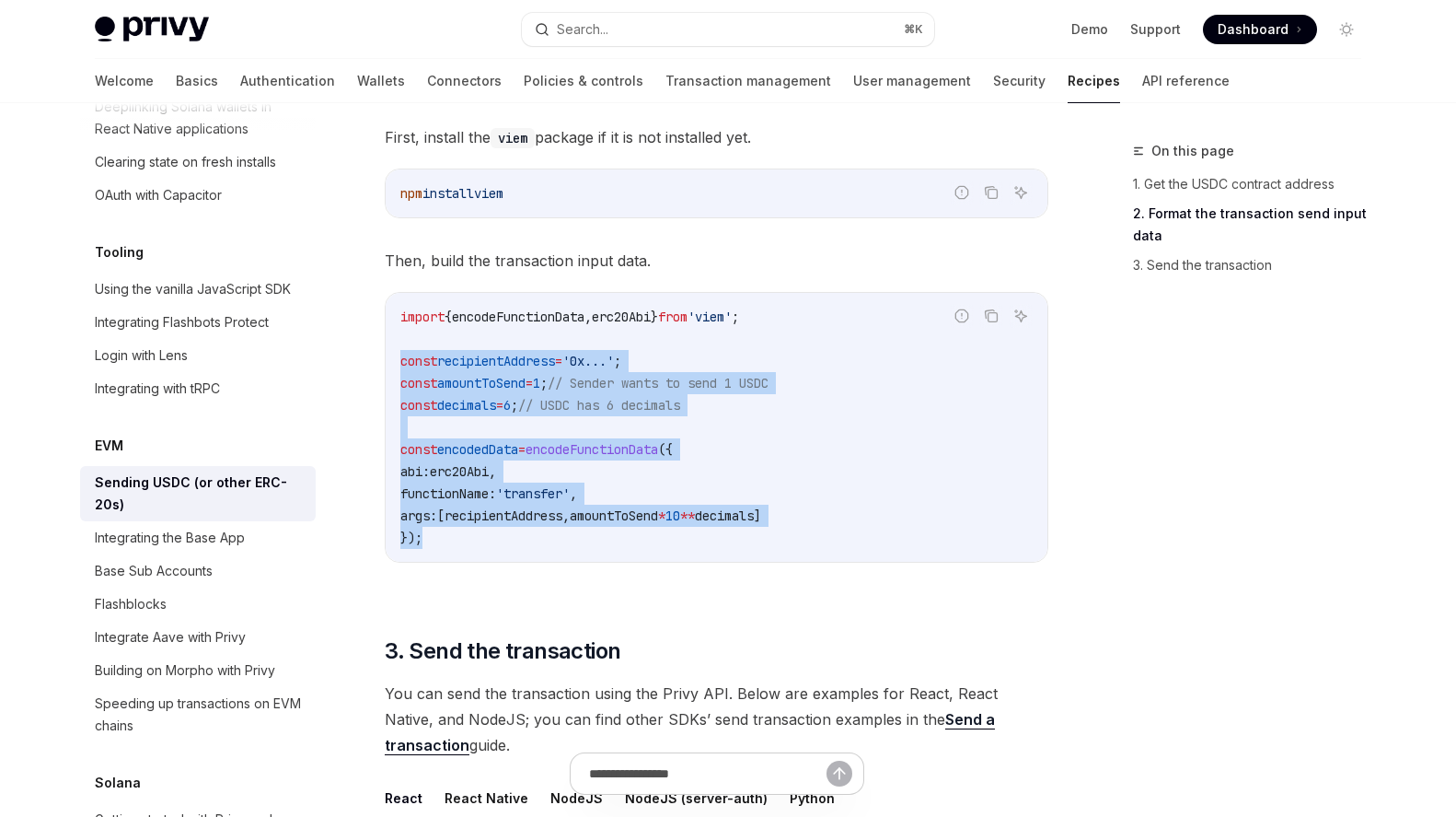
click at [432, 539] on code "import { encodeFunctionData , erc20Abi } from 'viem' ; const recipientAddress =…" at bounding box center [717, 426] width 632 height 243
copy code "const recipientAddress = '0x...' ; const amountToSend = 1 ; // Sender wants to …"
click at [671, 477] on code "import { encodeFunctionData , erc20Abi } from 'viem' ; const recipientAddress =…" at bounding box center [717, 426] width 632 height 243
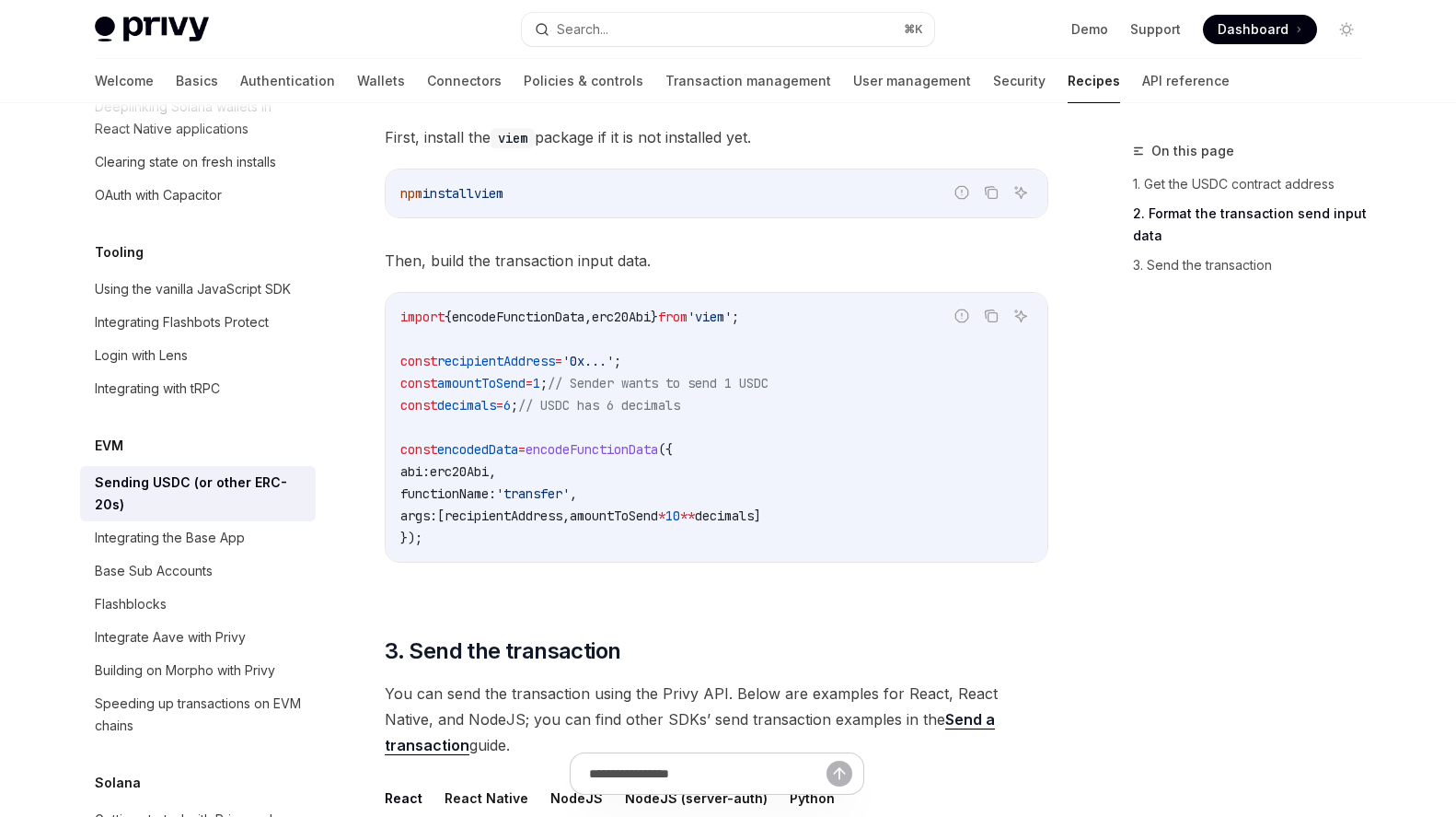
click at [481, 471] on span "erc20Abi" at bounding box center [459, 471] width 58 height 17
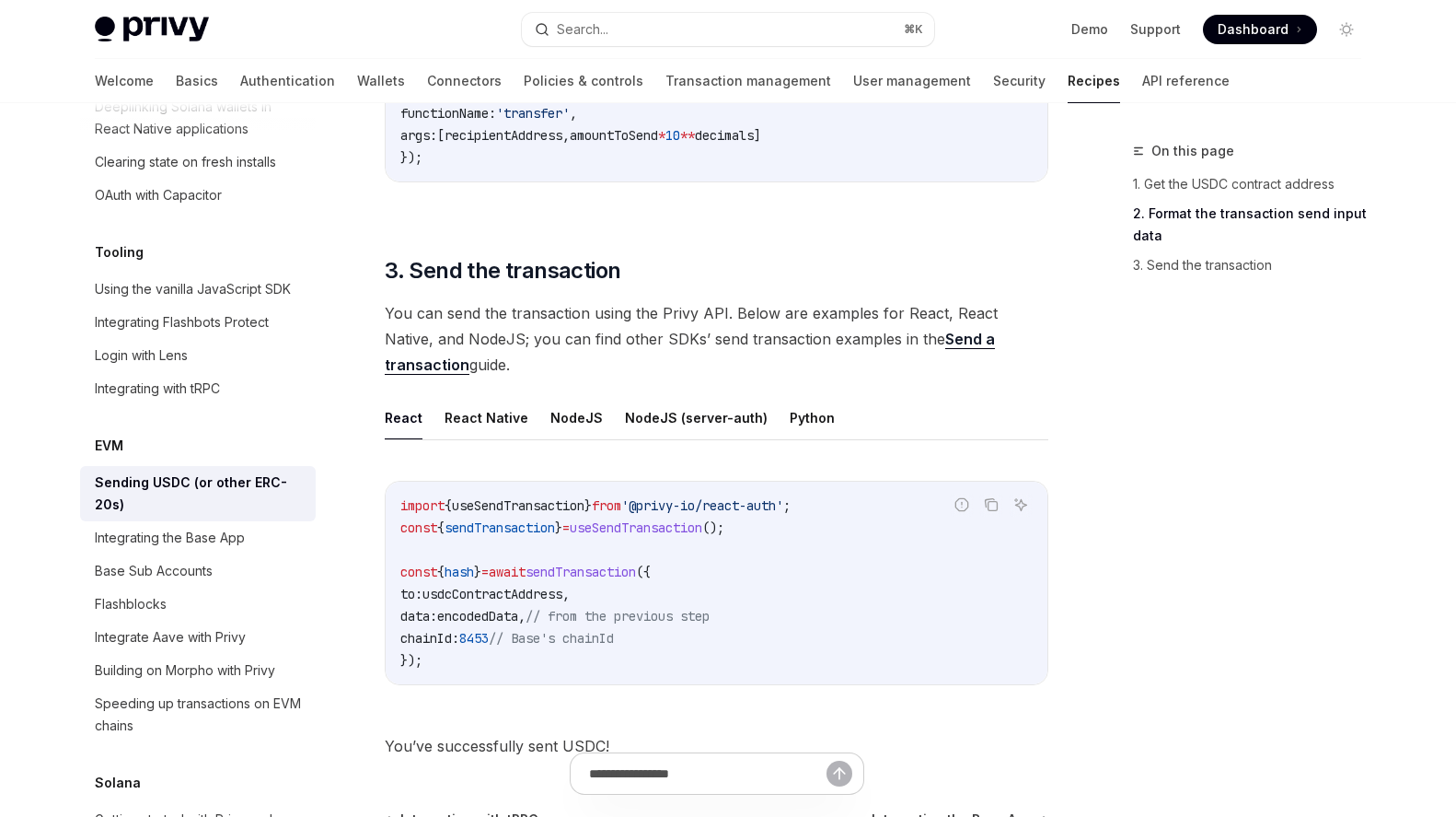
scroll to position [1253, 0]
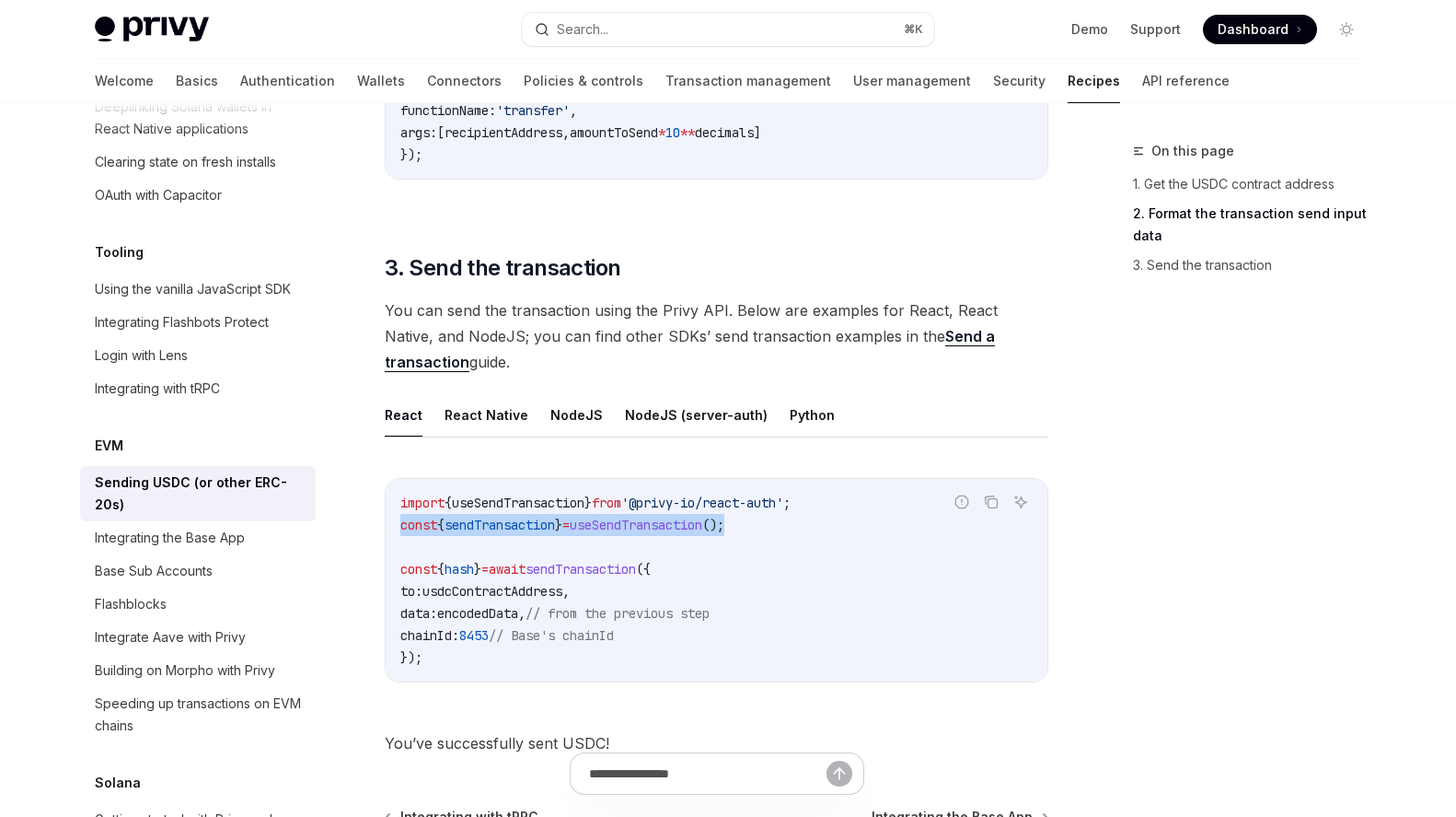
drag, startPoint x: 769, startPoint y: 517, endPoint x: 398, endPoint y: 525, distance: 371.1
click at [398, 525] on div "import { useSendTransaction } from '@privy-io/react-auth' ; const { sendTransac…" at bounding box center [717, 580] width 662 height 202
copy span "const { sendTransaction } = useSendTransaction ();"
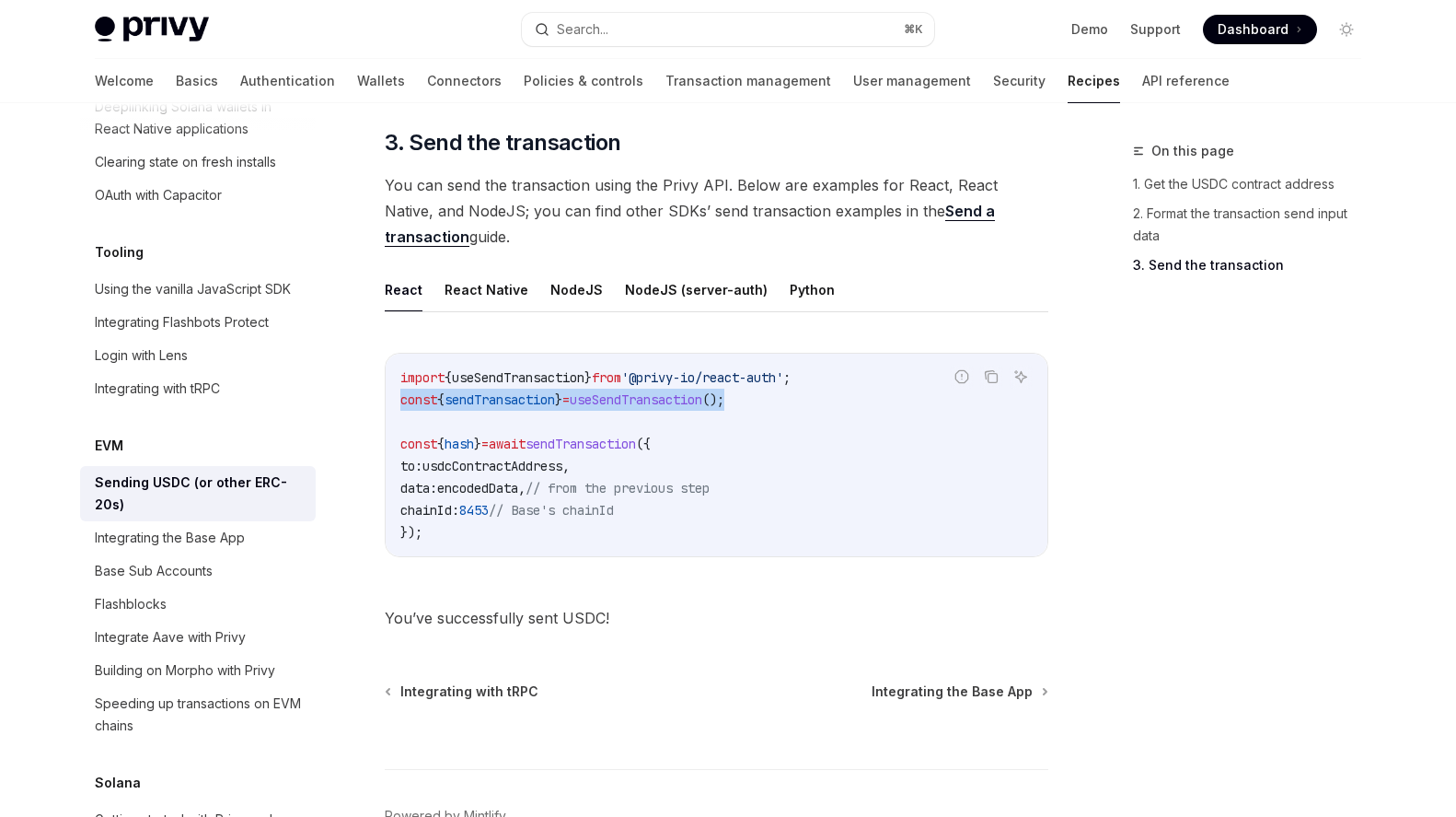
scroll to position [1474, 0]
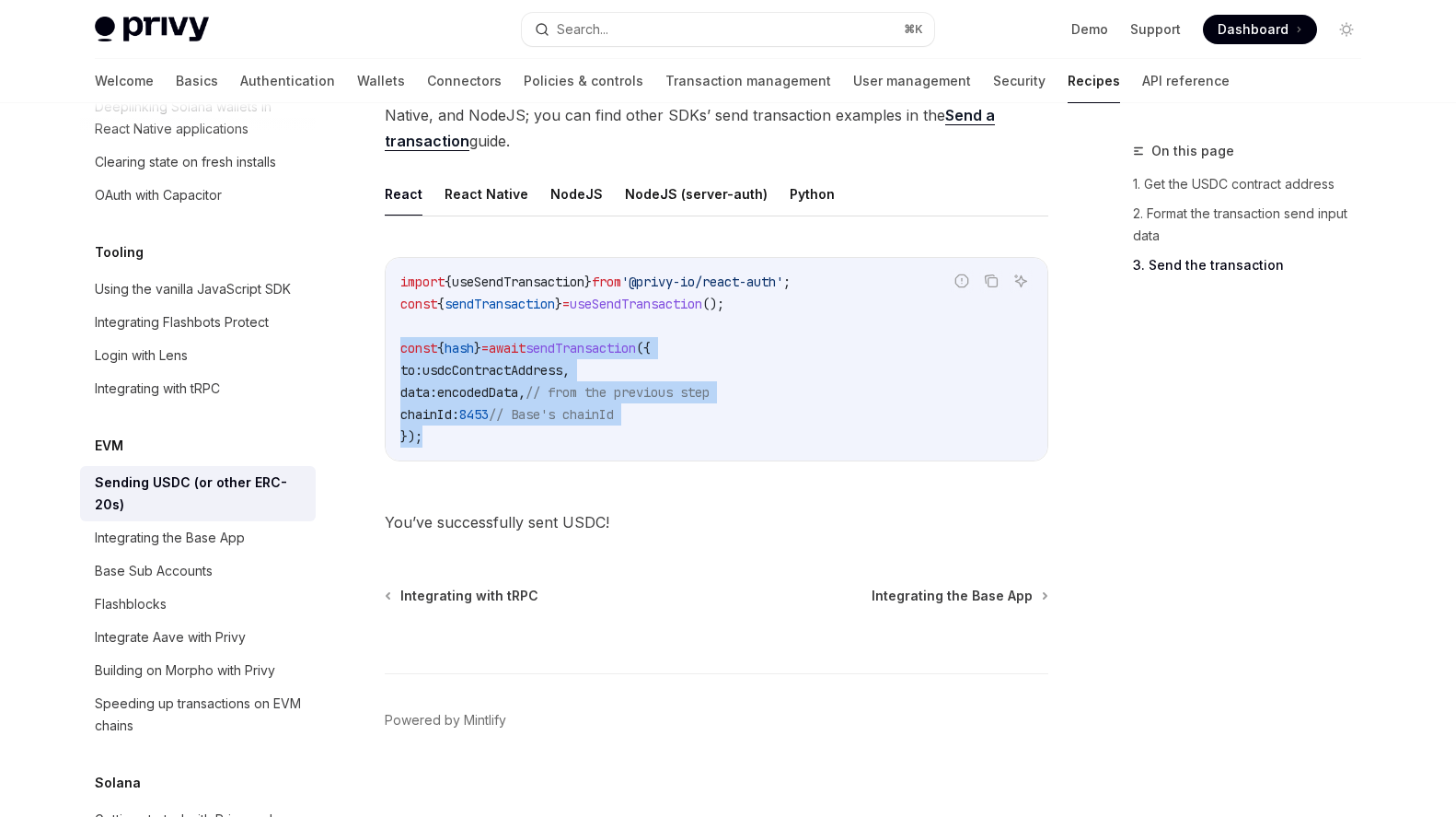
drag, startPoint x: 397, startPoint y: 343, endPoint x: 460, endPoint y: 449, distance: 123.3
click at [460, 449] on div "import { useSendTransaction } from '@privy-io/react-auth' ; const { sendTransac…" at bounding box center [717, 359] width 662 height 202
copy code "const { hash } = await sendTransaction ({ to: usdcContractAddress , data: encod…"
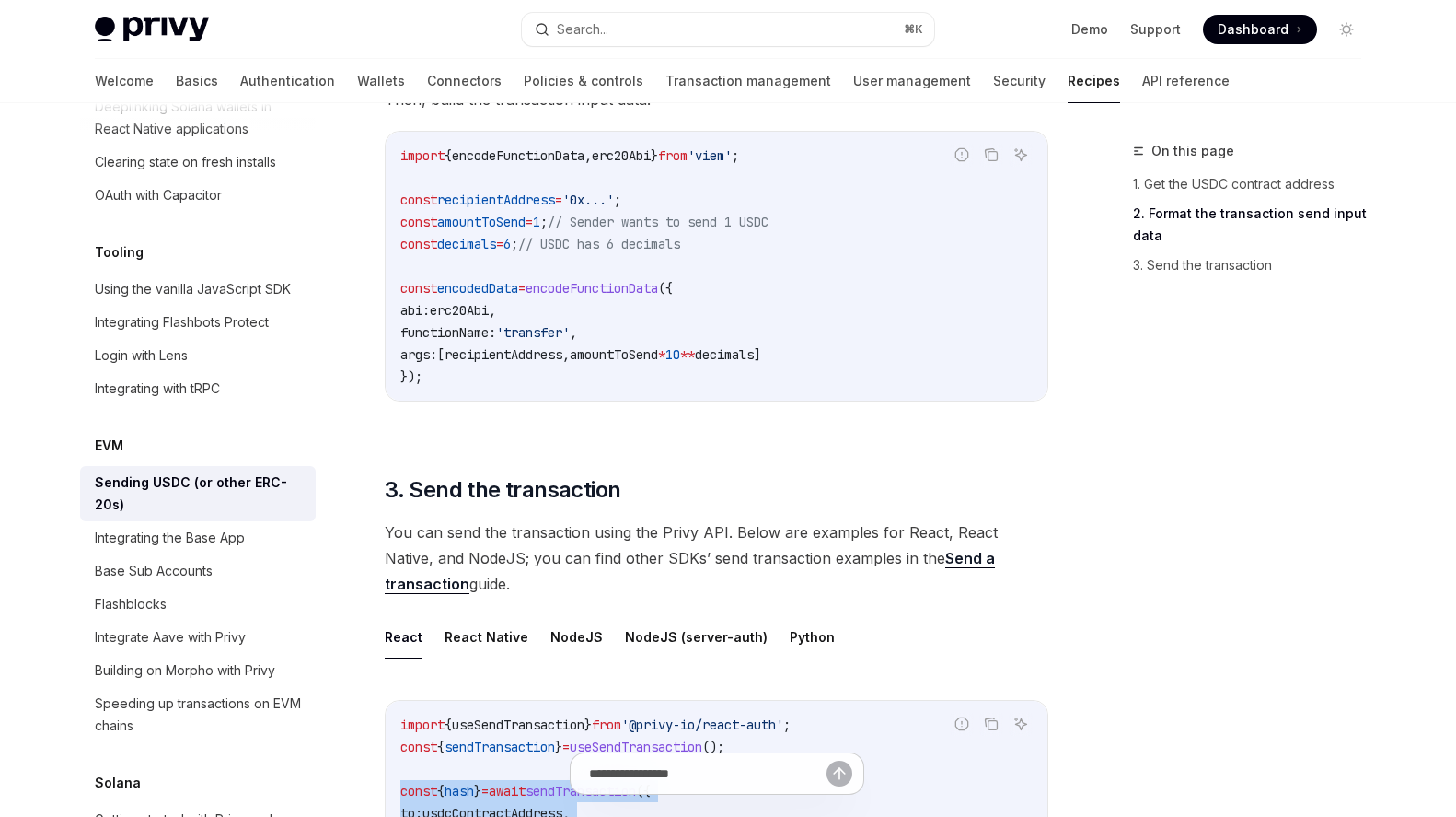
scroll to position [1020, 0]
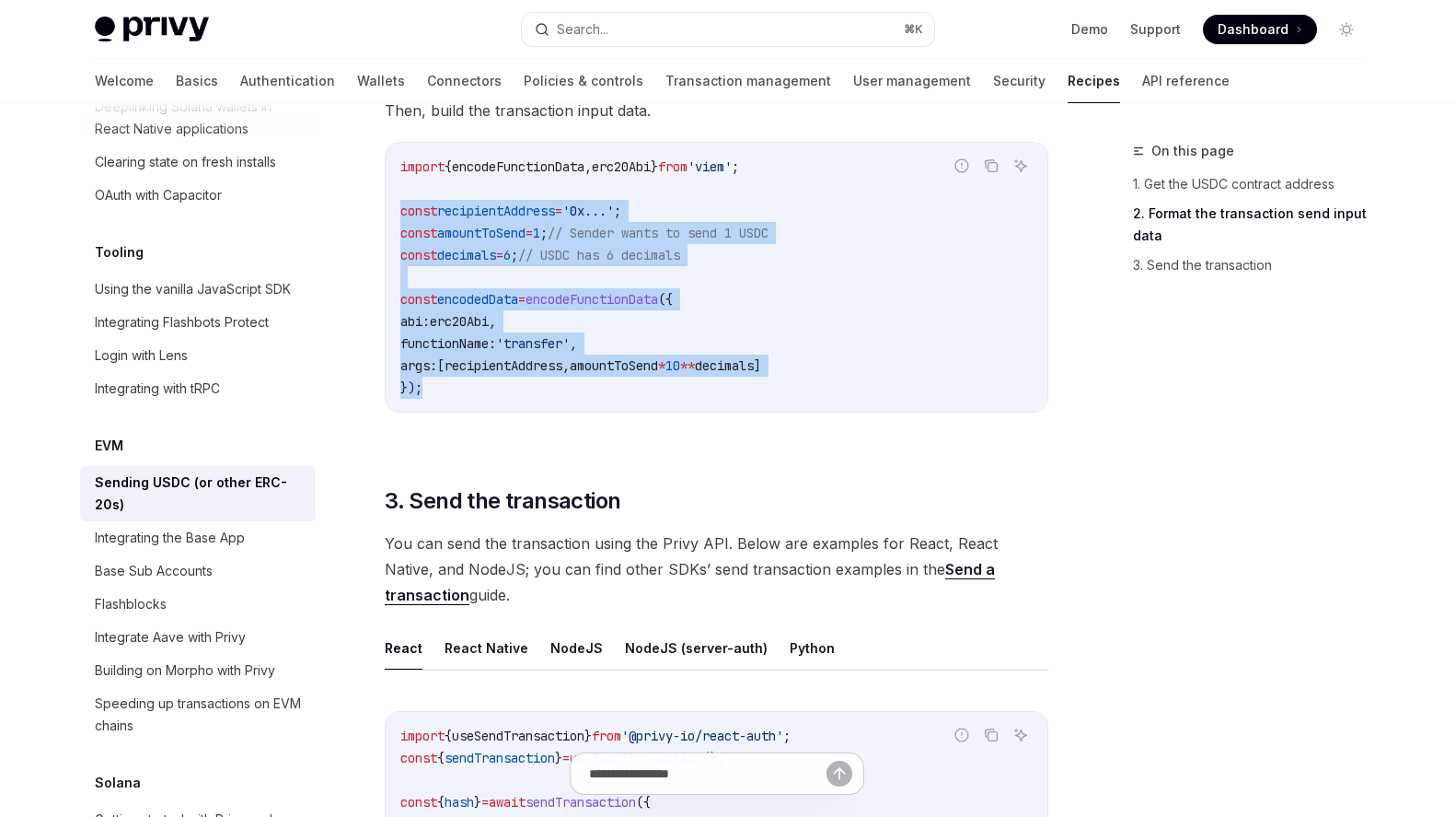
drag, startPoint x: 395, startPoint y: 215, endPoint x: 437, endPoint y: 397, distance: 186.8
click at [436, 397] on div "import { encodeFunctionData , erc20Abi } from 'viem' ; const recipientAddress =…" at bounding box center [717, 277] width 662 height 269
copy code "const recipientAddress = '0x...' ; const amountToSend = 1 ; // Sender wants to …"
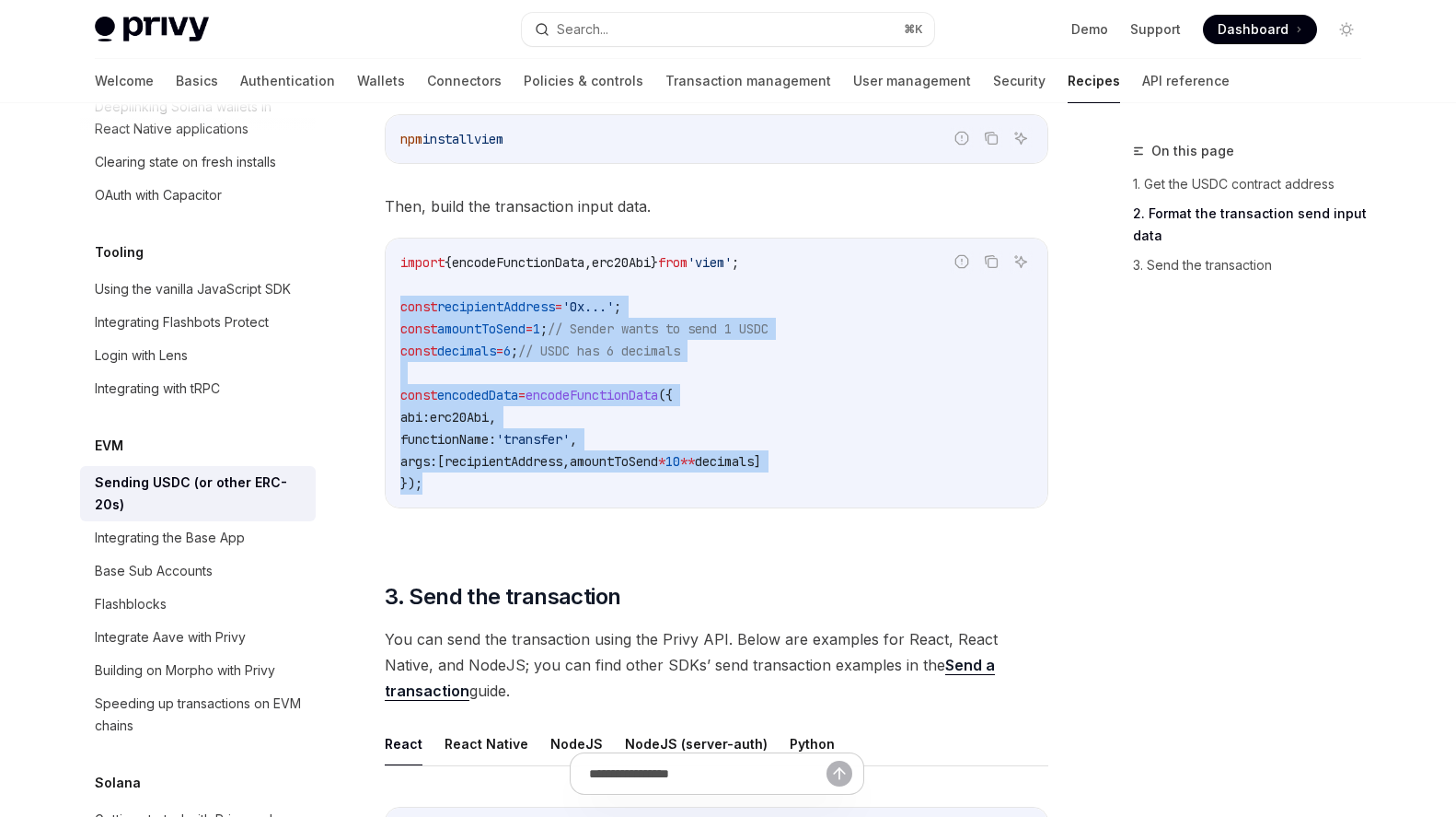
scroll to position [833, 0]
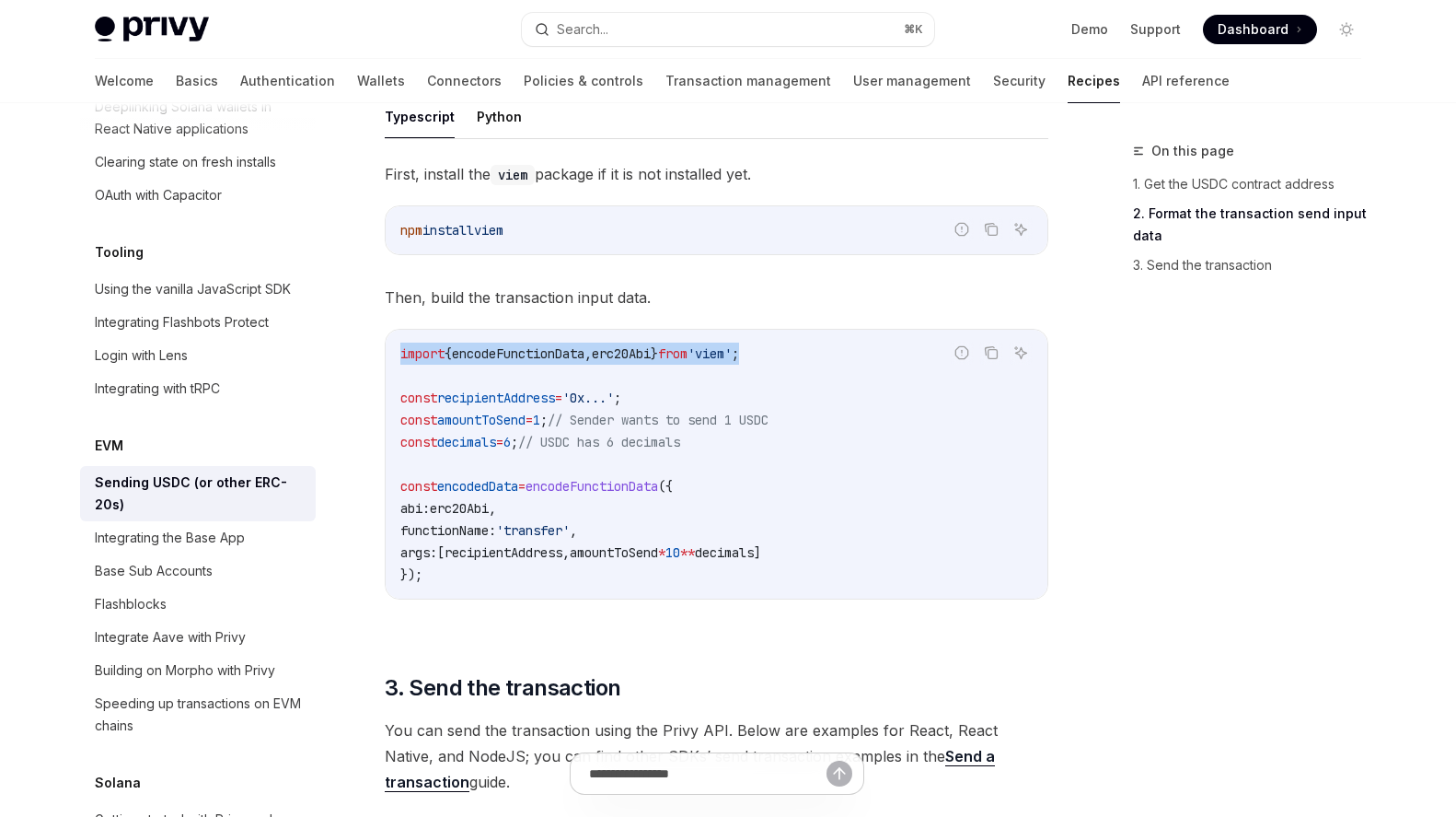
drag, startPoint x: 824, startPoint y: 352, endPoint x: 387, endPoint y: 355, distance: 437.0
click at [387, 355] on div "import { encodeFunctionData , erc20Abi } from 'viem' ; const recipientAddress =…" at bounding box center [717, 463] width 662 height 269
copy span "import { encodeFunctionData , erc20Abi } from 'viem' ;"
click at [510, 481] on span "encodedData" at bounding box center [478, 486] width 81 height 17
click at [616, 482] on span "encodeFunctionData" at bounding box center [592, 486] width 133 height 17
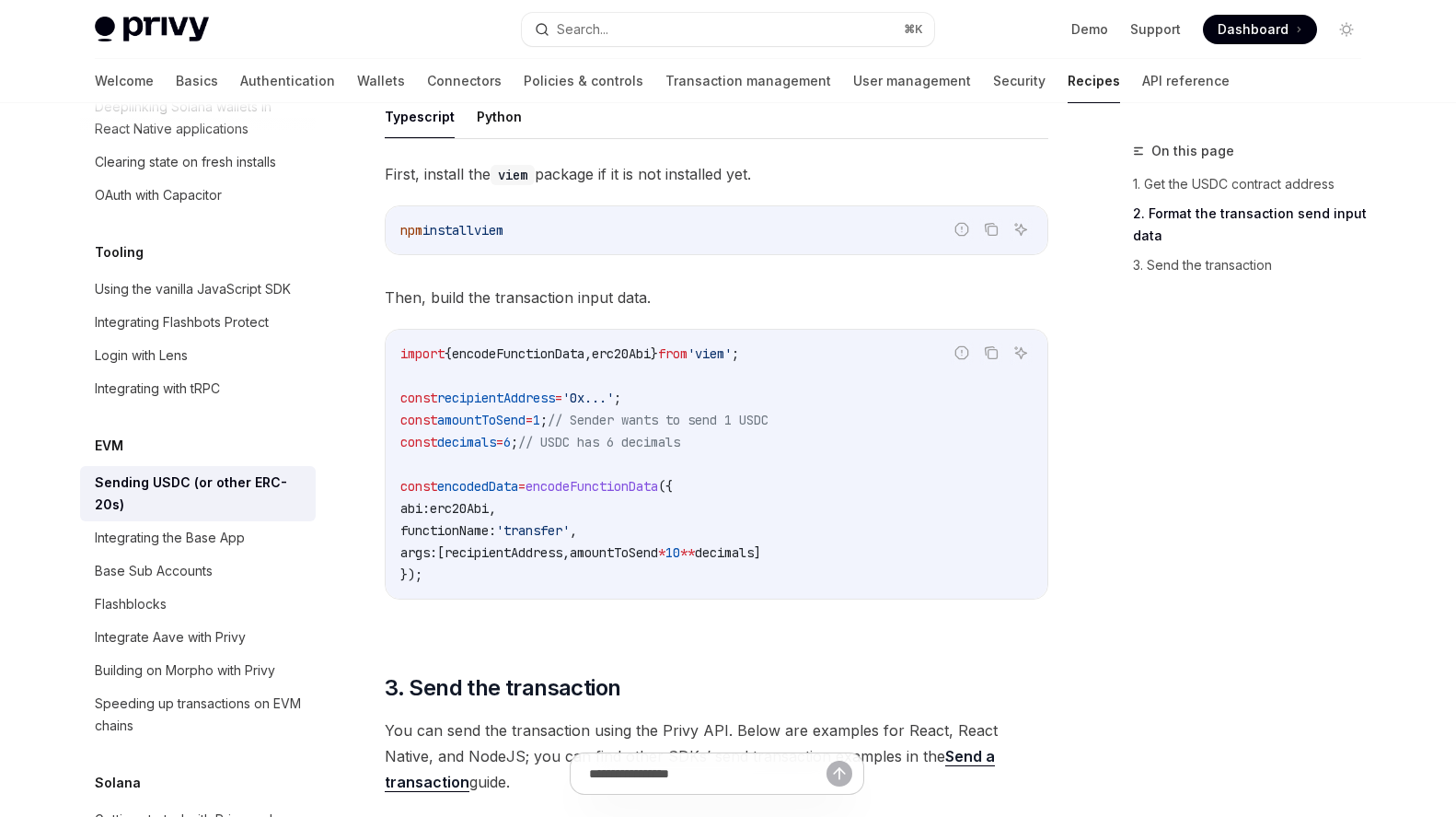
click at [612, 489] on span "encodeFunctionData" at bounding box center [592, 486] width 133 height 17
click at [637, 593] on div "import { encodeFunctionData , erc20Abi } from 'viem' ; const recipientAddress =…" at bounding box center [717, 463] width 662 height 269
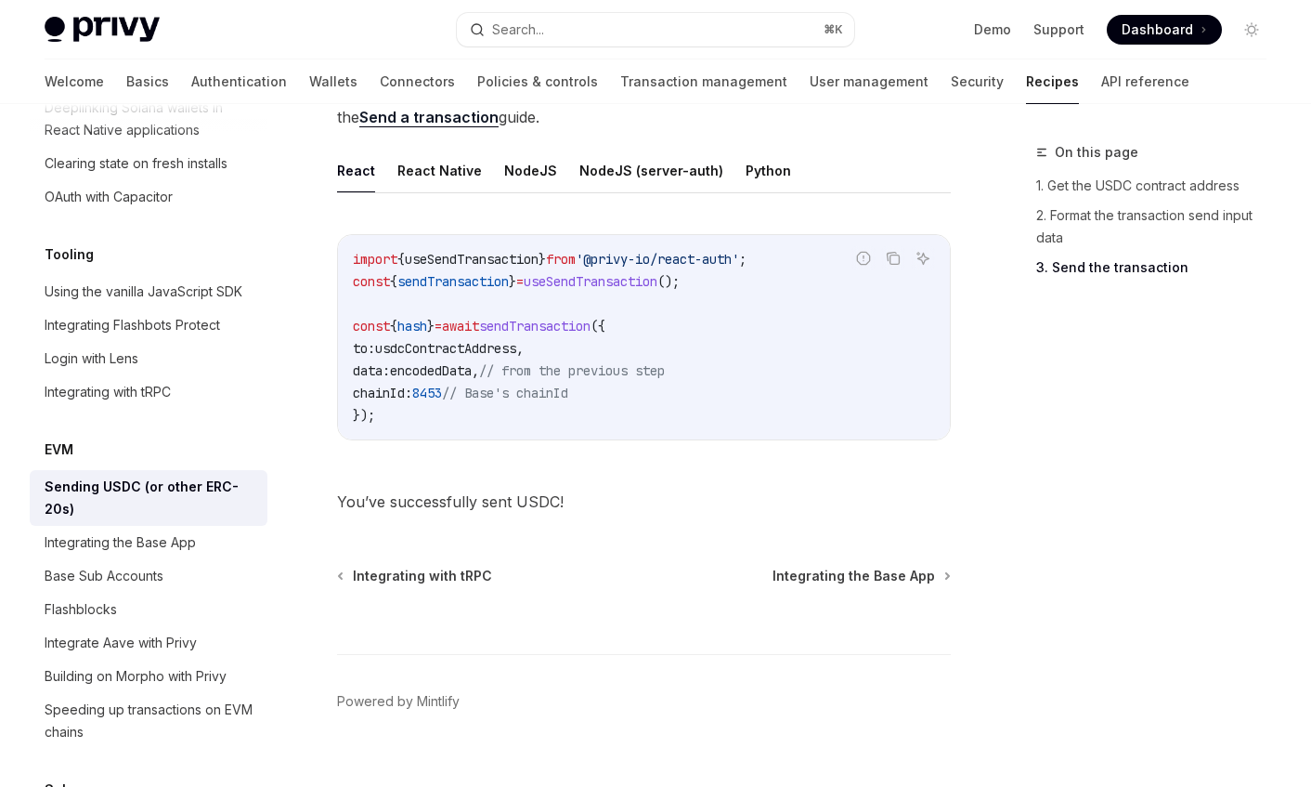
scroll to position [1579, 0]
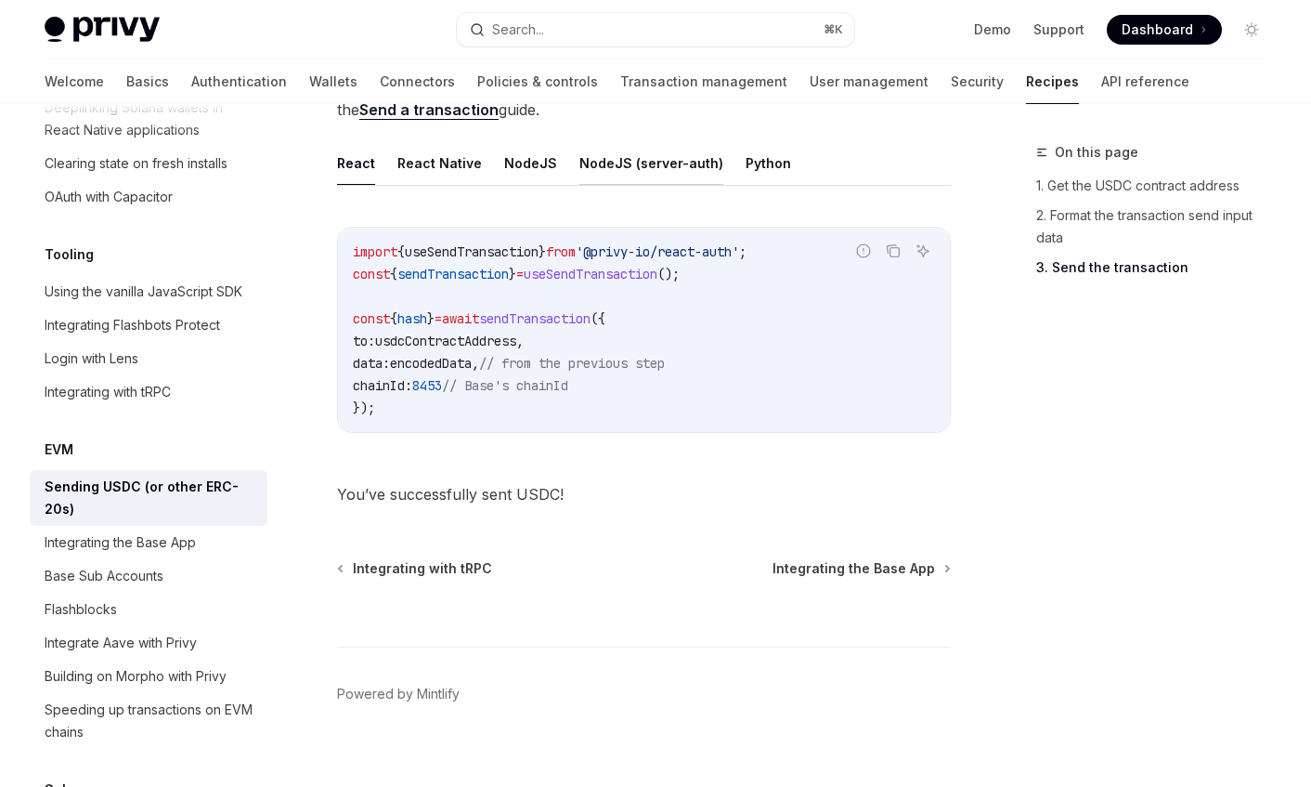
click at [607, 172] on button "NodeJS (server-auth)" at bounding box center [652, 163] width 144 height 44
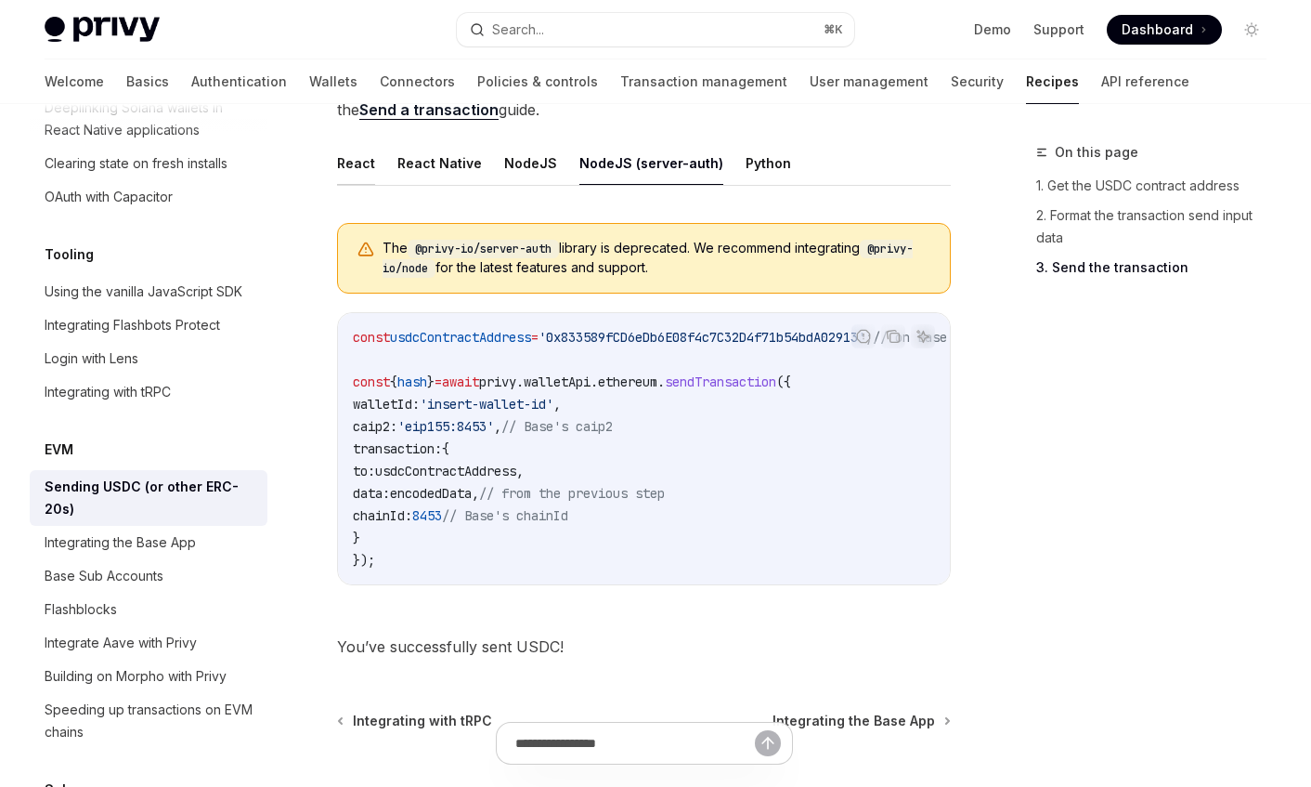
click at [343, 156] on button "React" at bounding box center [356, 163] width 38 height 44
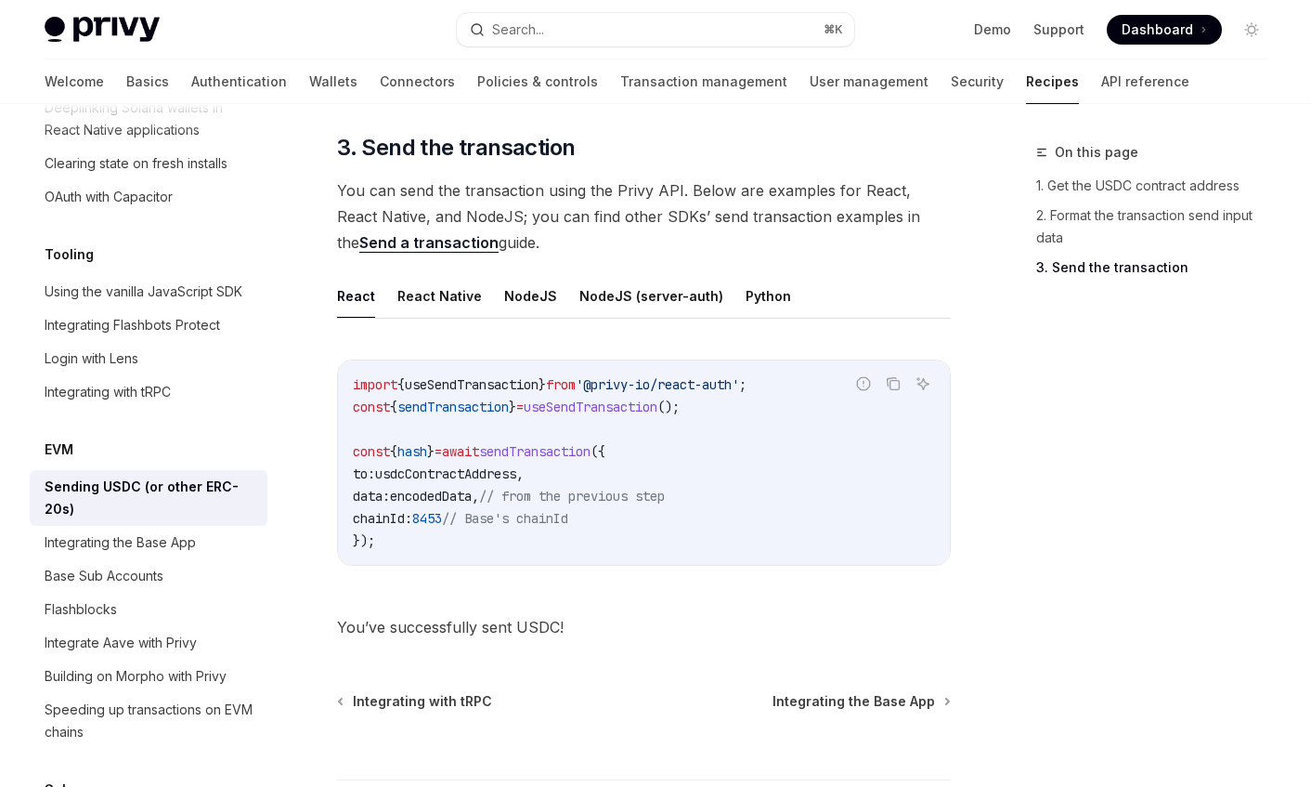
scroll to position [1352, 0]
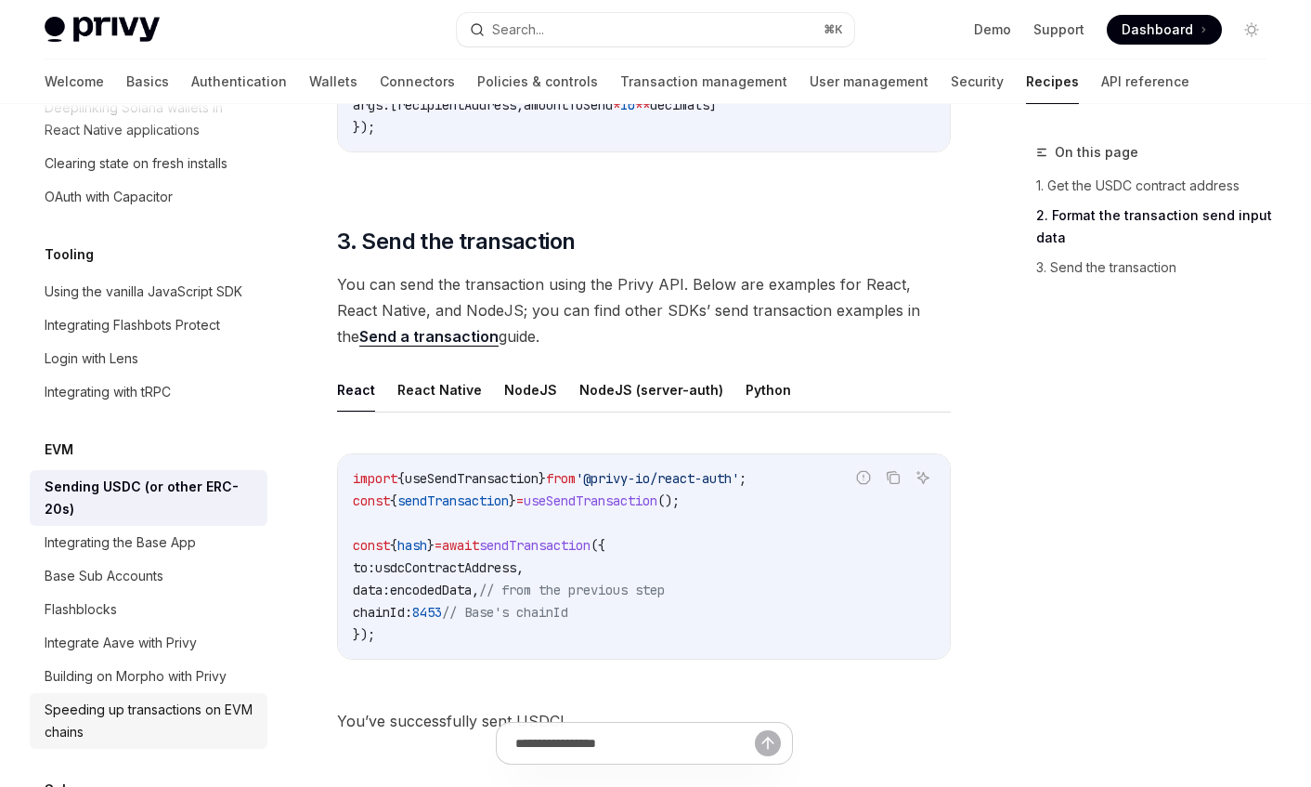
click at [153, 698] on div "Speeding up transactions on EVM chains" at bounding box center [151, 720] width 212 height 45
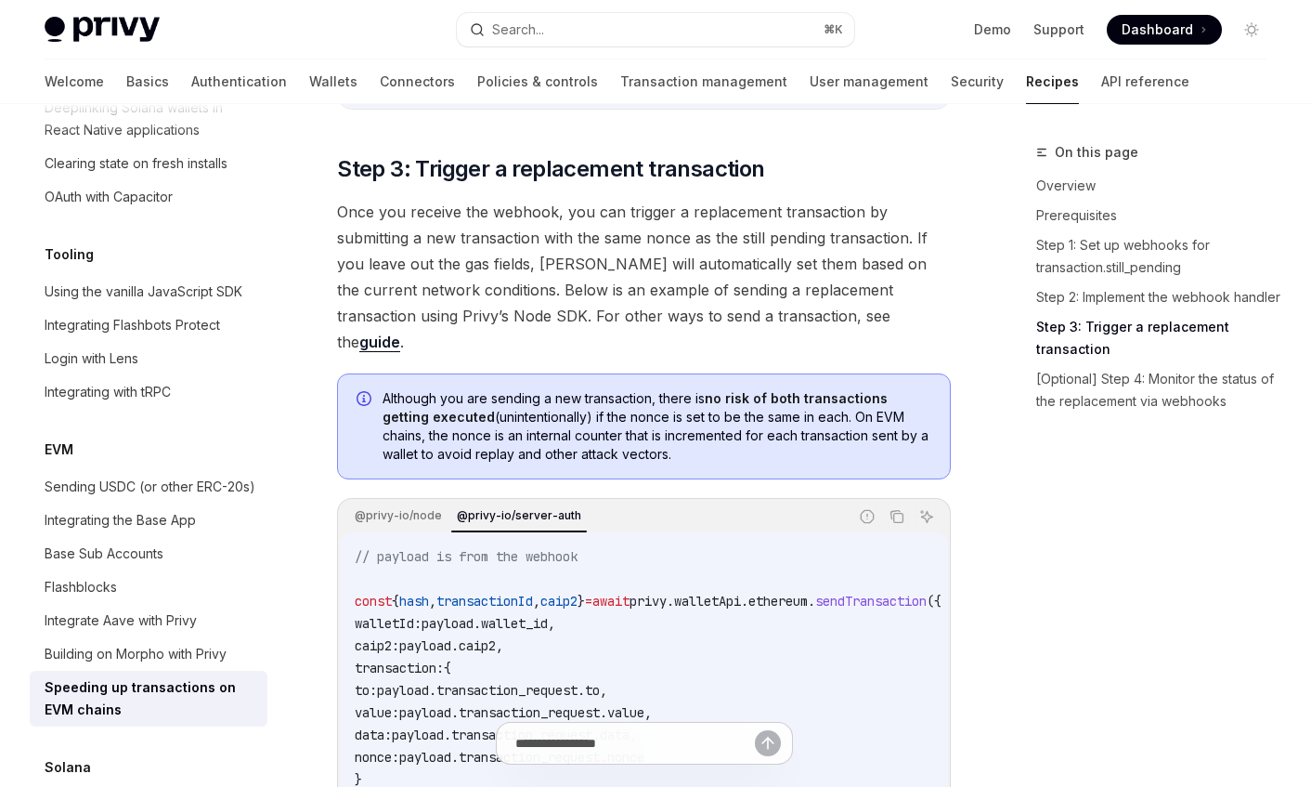
scroll to position [1463, 0]
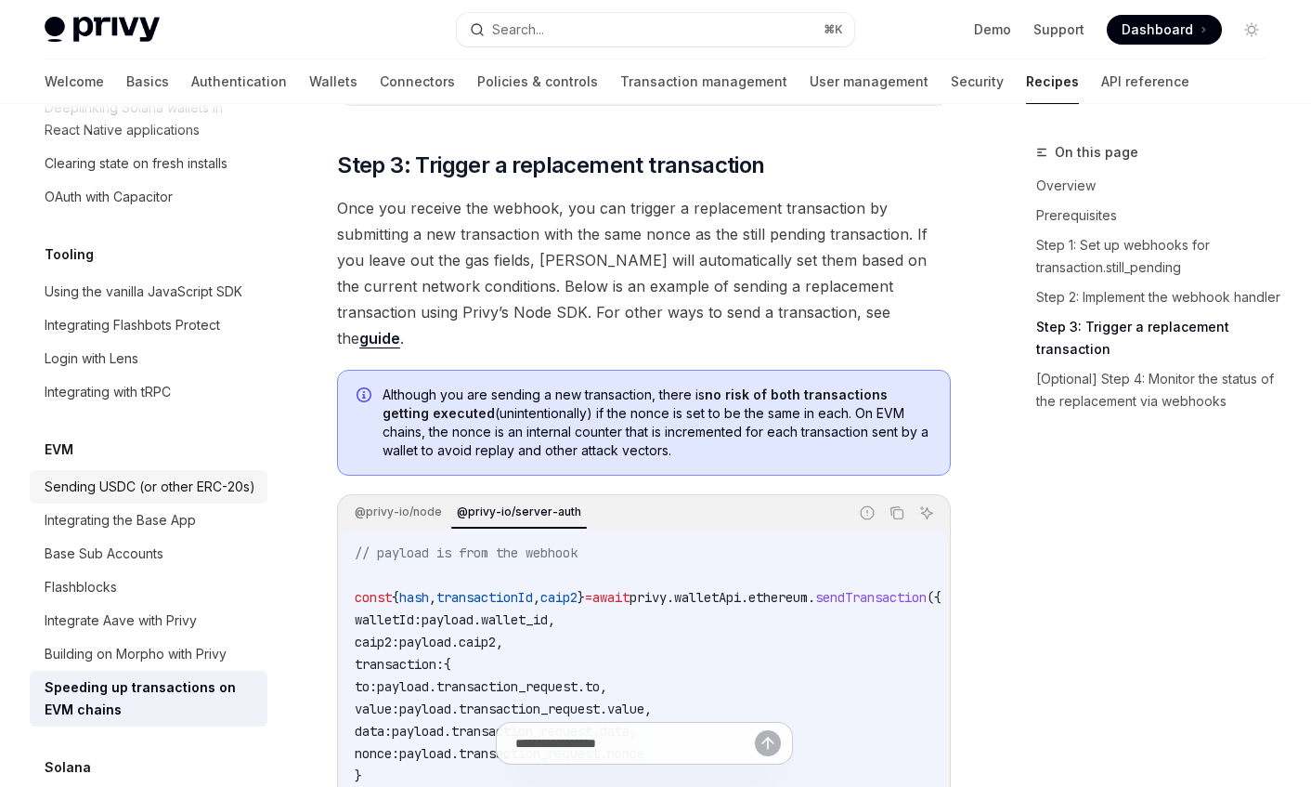
click at [144, 475] on div "Sending USDC (or other ERC-20s)" at bounding box center [150, 486] width 211 height 22
type textarea "*"
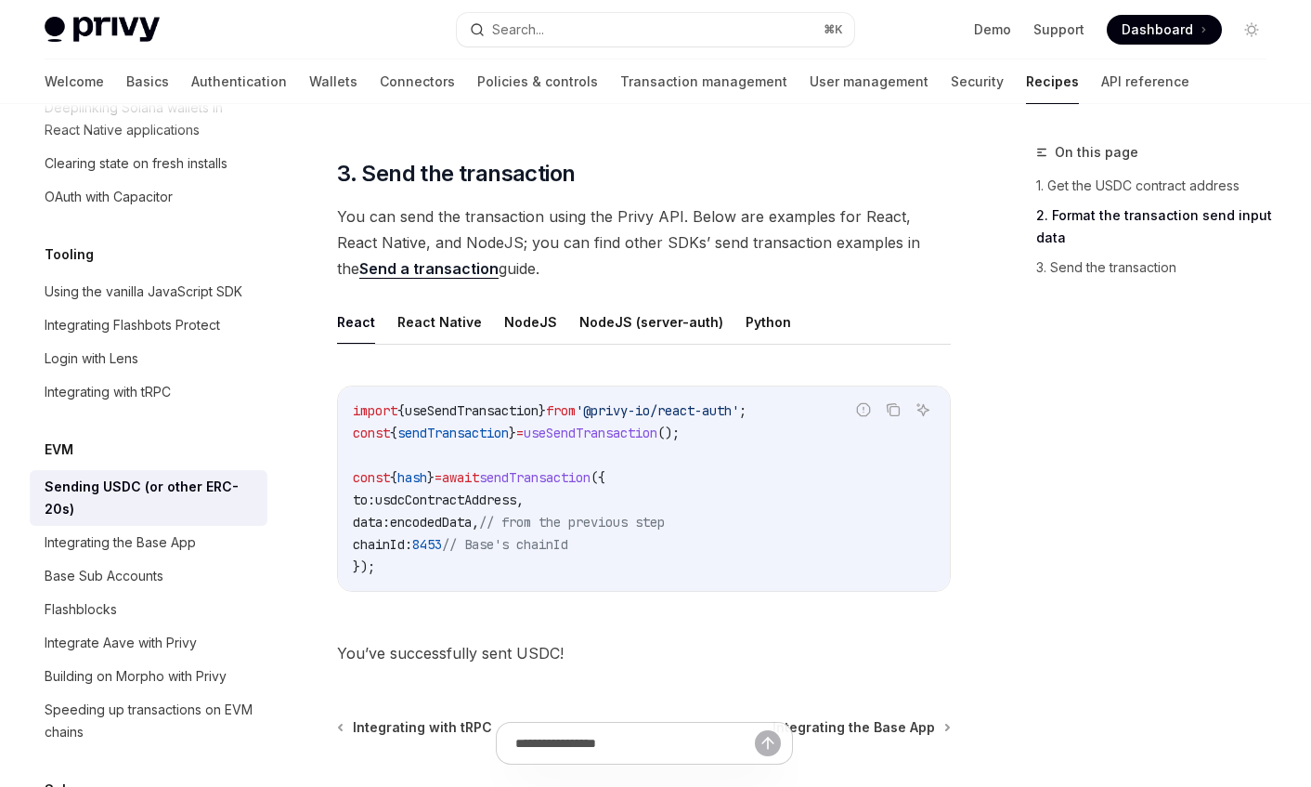
scroll to position [1448, 0]
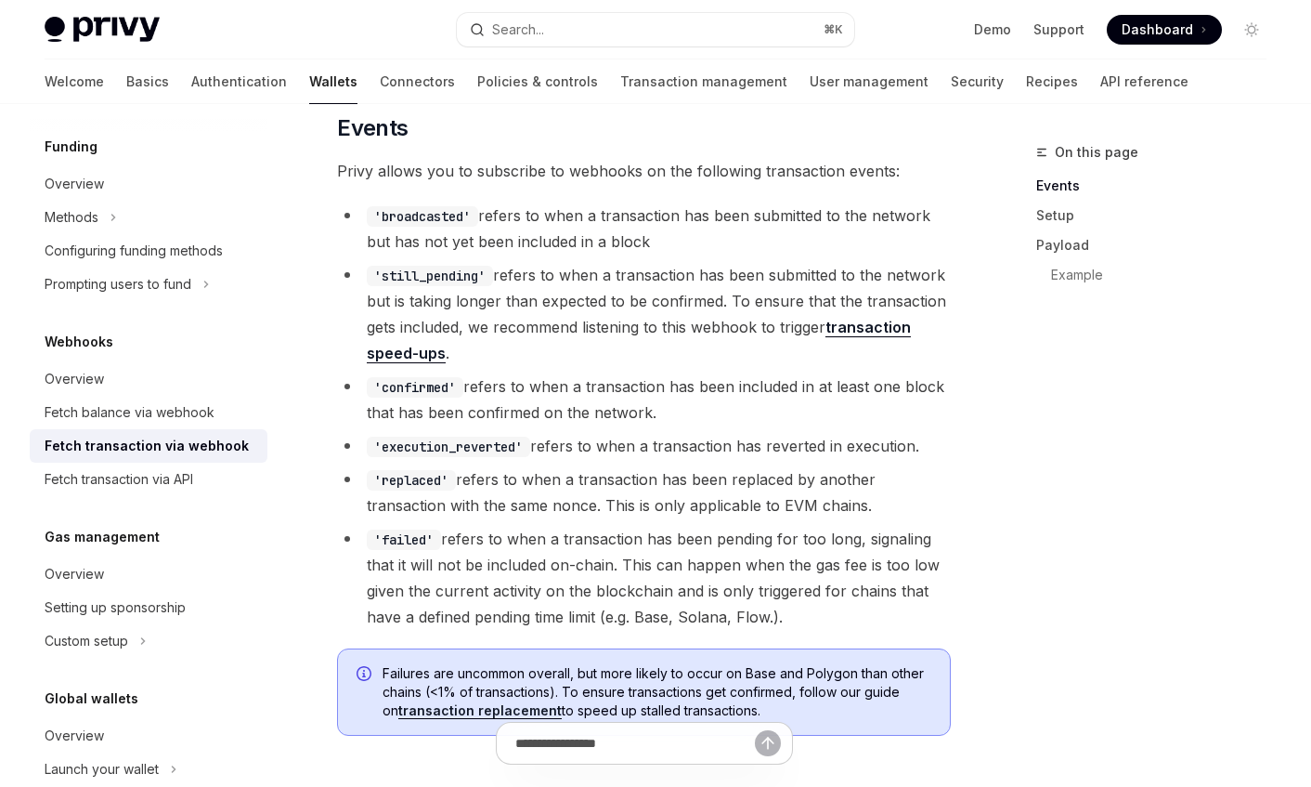
scroll to position [489, 0]
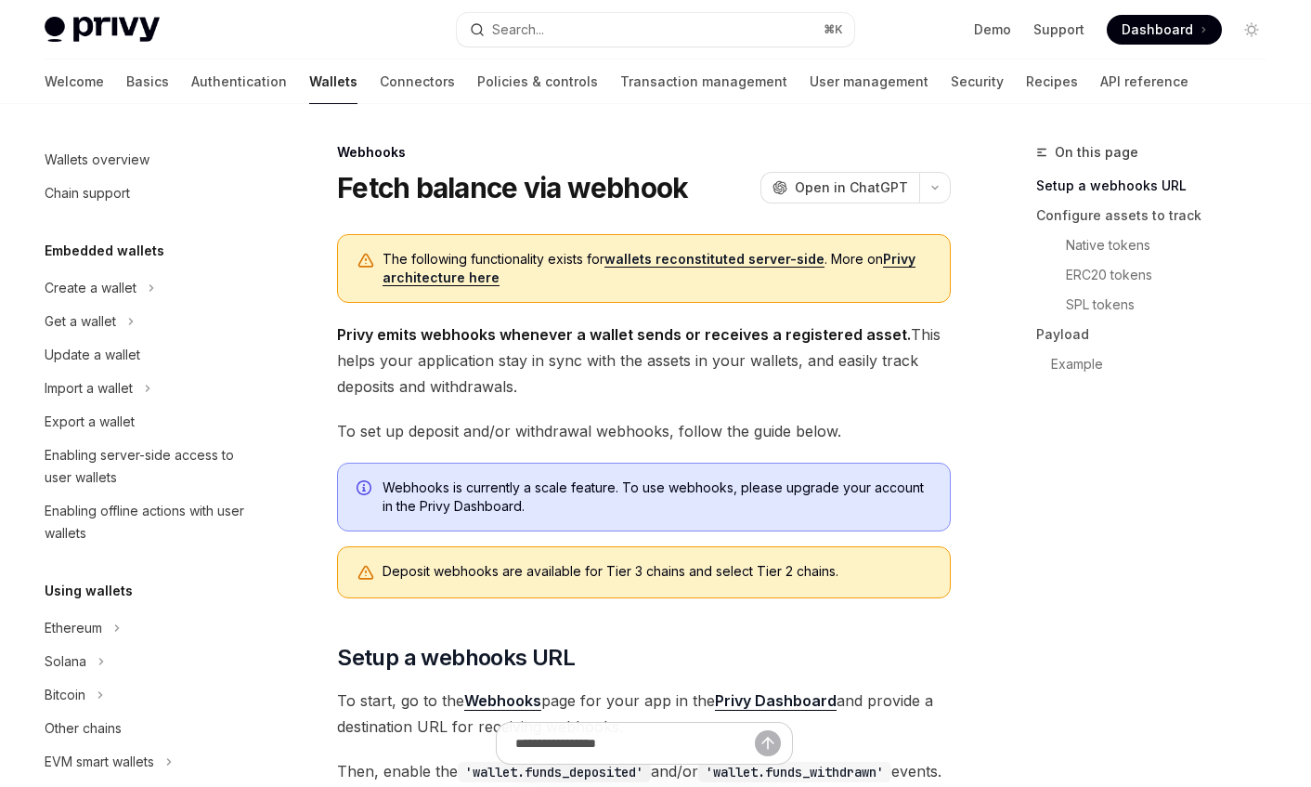
scroll to position [706, 0]
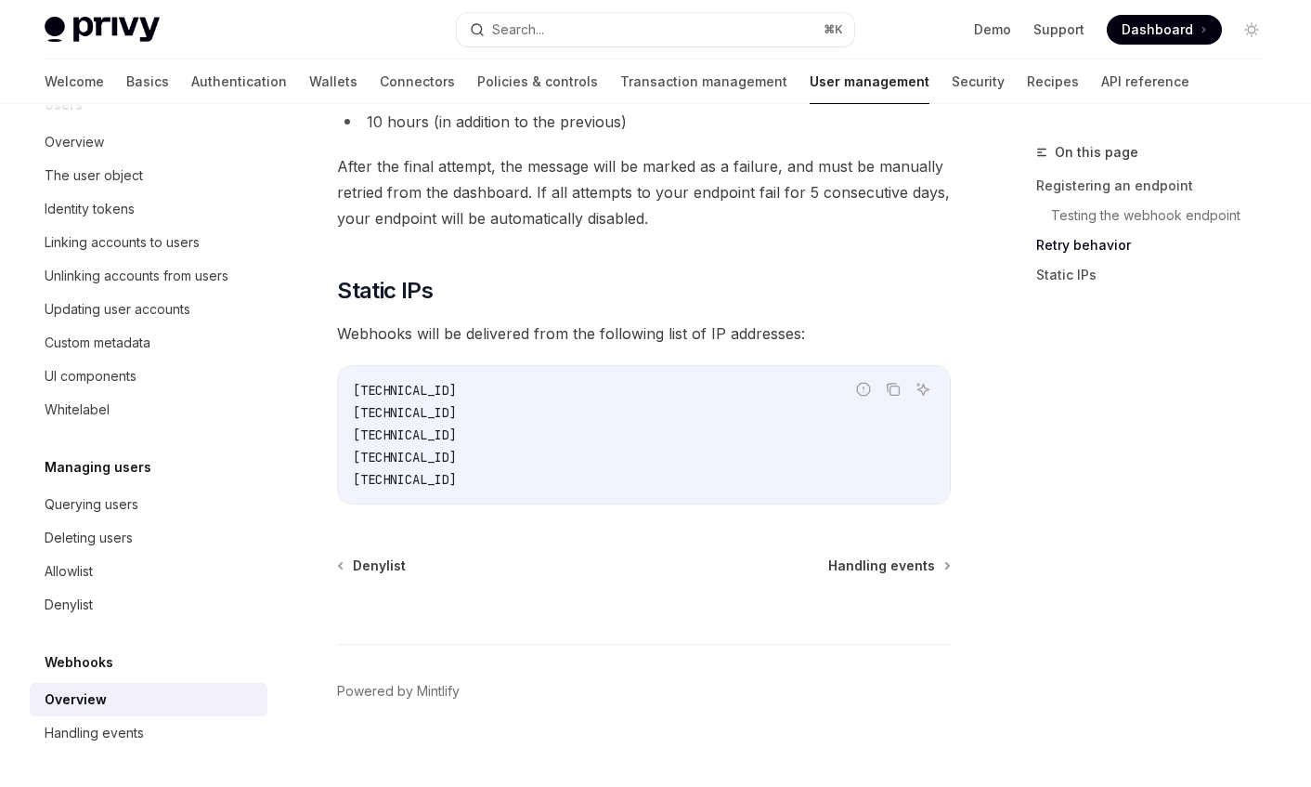
scroll to position [2429, 0]
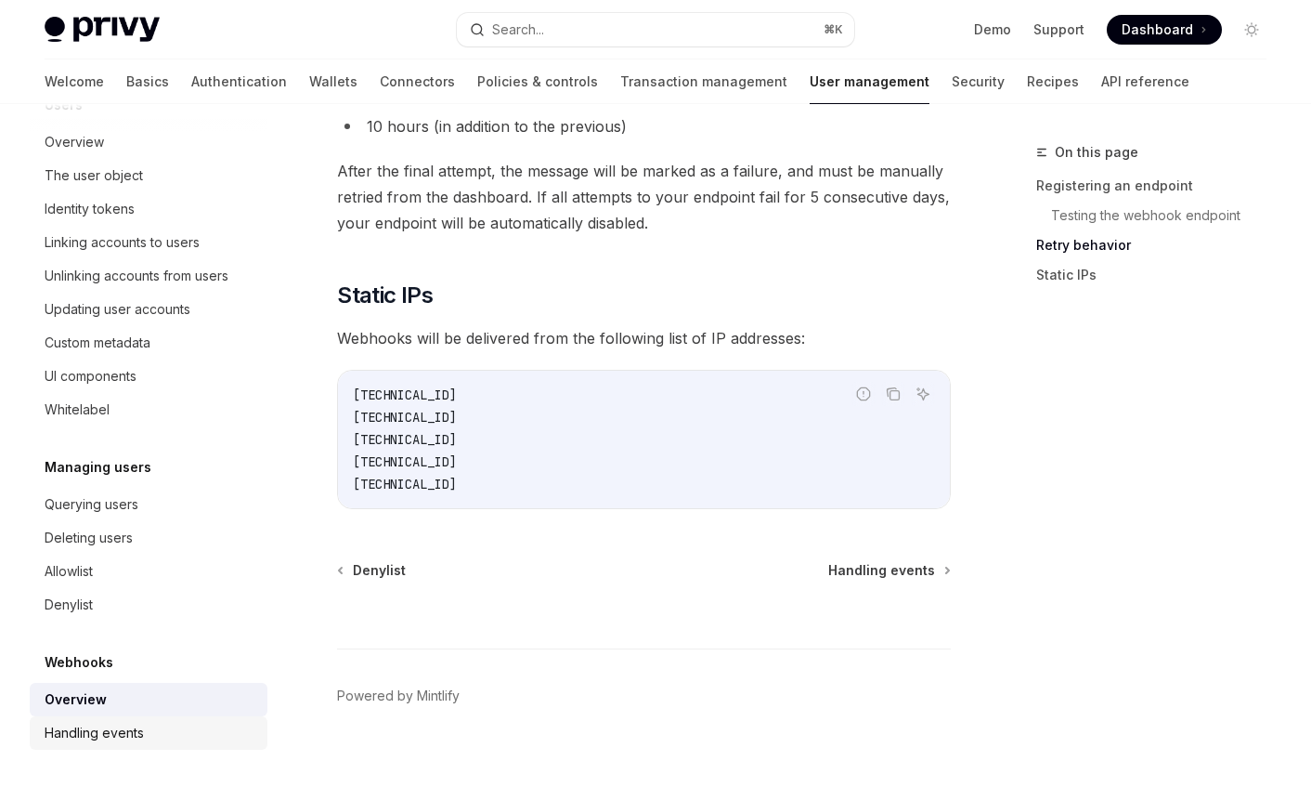
click at [154, 719] on link "Handling events" at bounding box center [149, 732] width 238 height 33
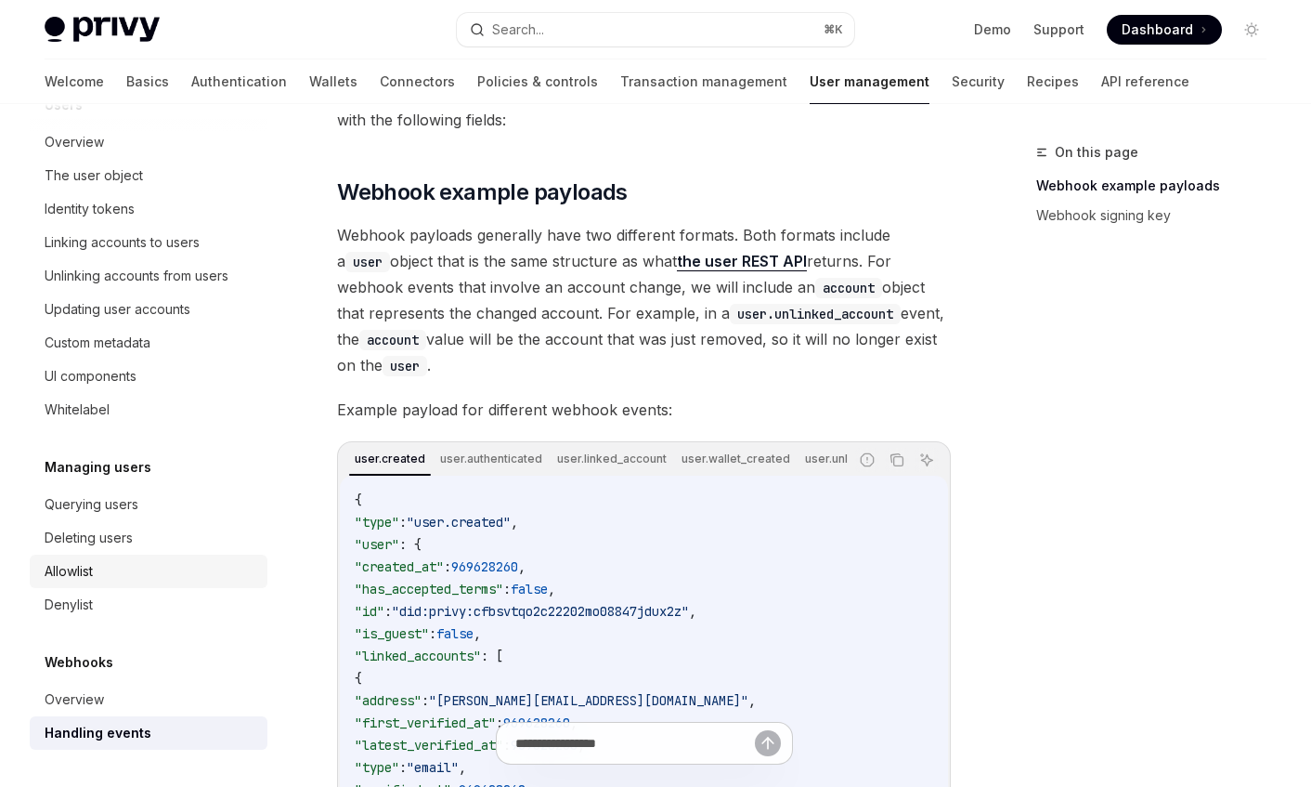
scroll to position [221, 0]
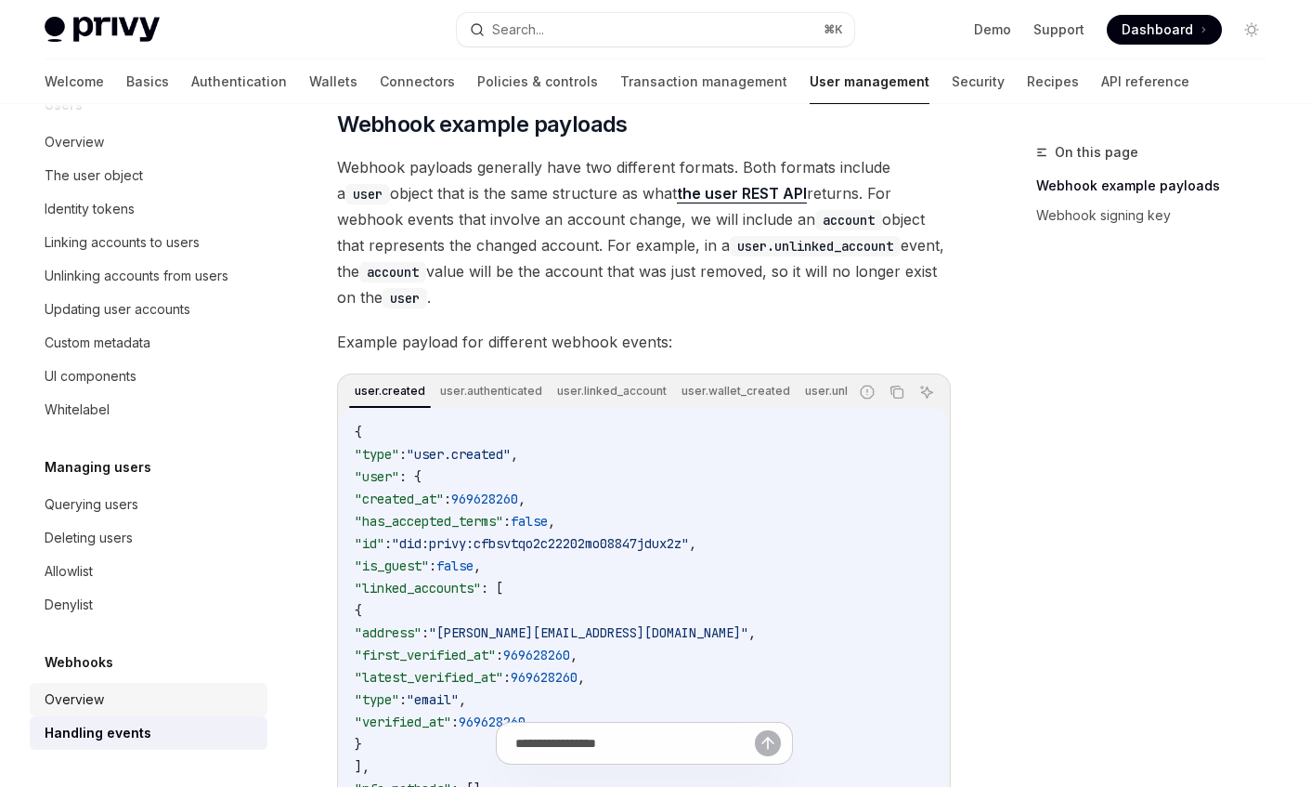
click at [147, 686] on link "Overview" at bounding box center [149, 699] width 238 height 33
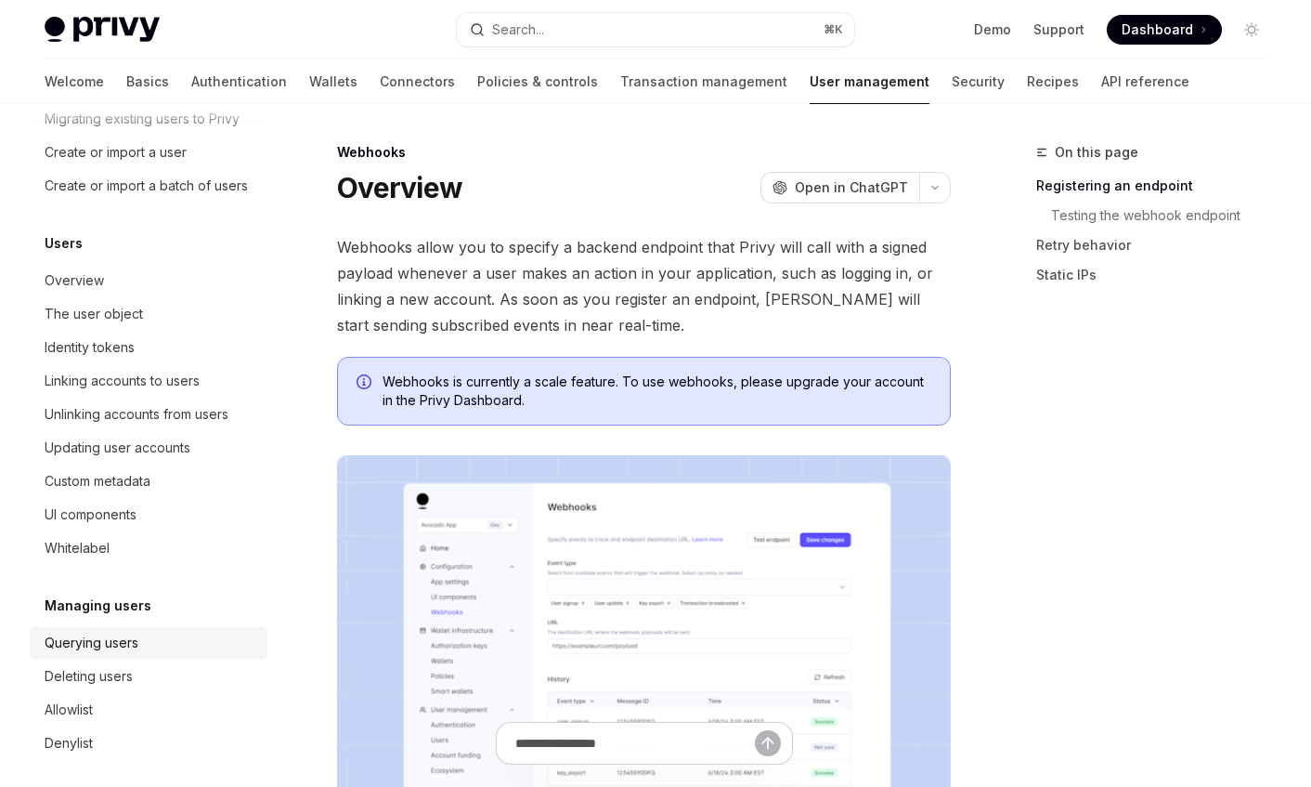
scroll to position [112, 0]
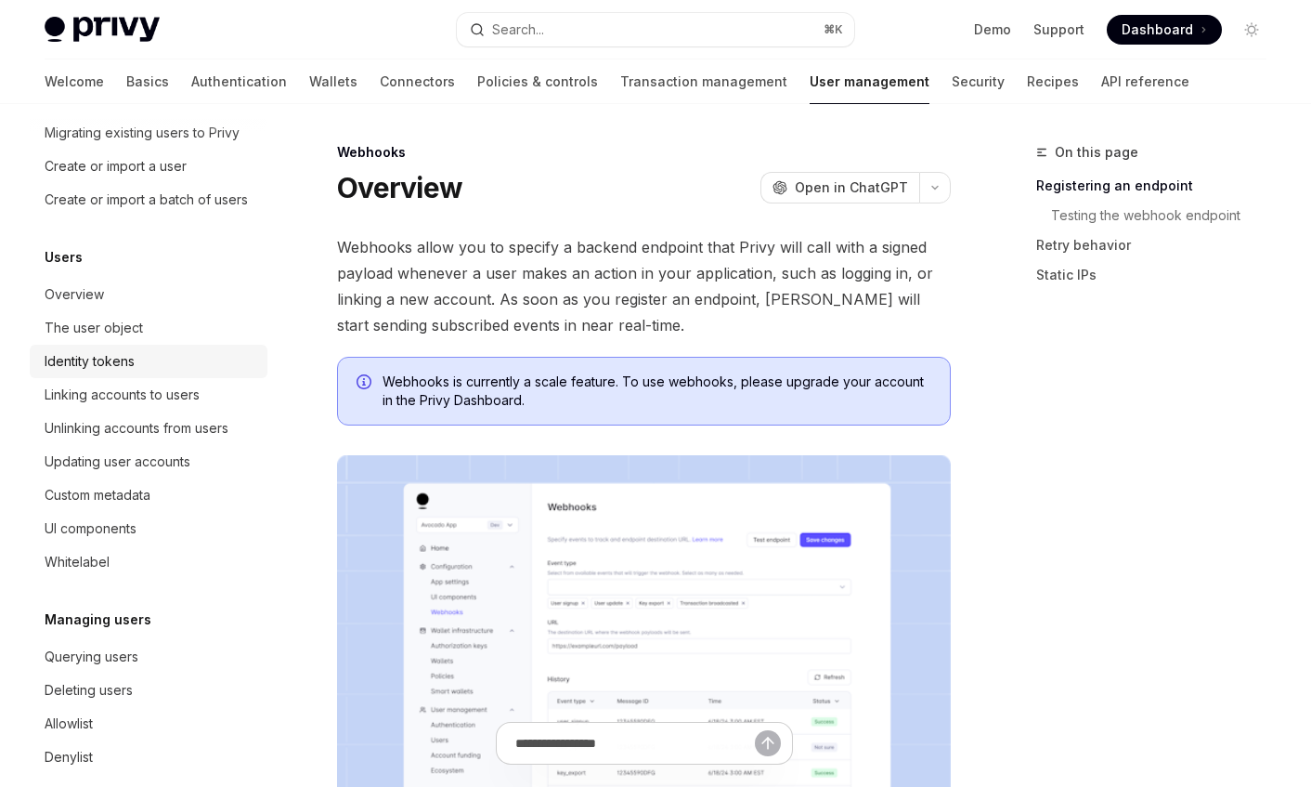
click at [159, 365] on div "Identity tokens" at bounding box center [151, 361] width 212 height 22
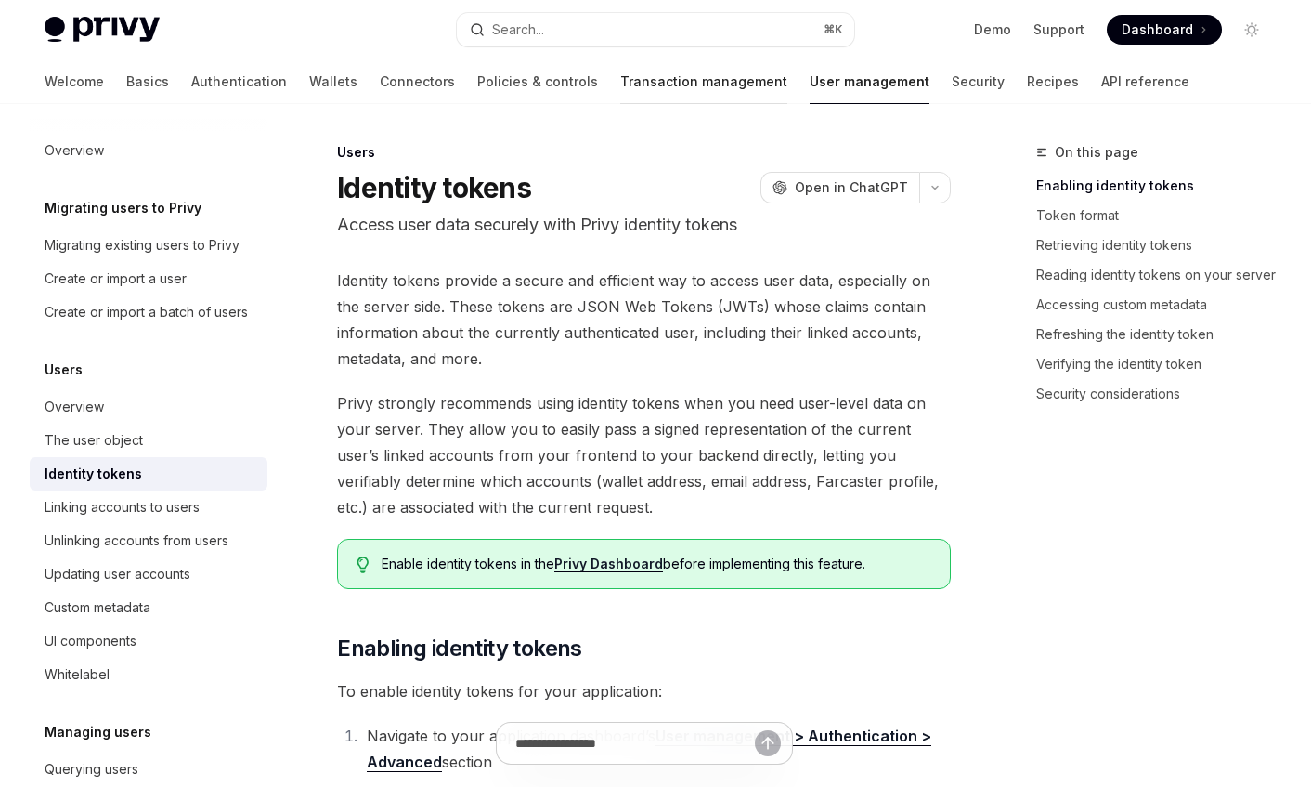
click at [627, 85] on link "Transaction management" at bounding box center [703, 81] width 167 height 45
type textarea "*"
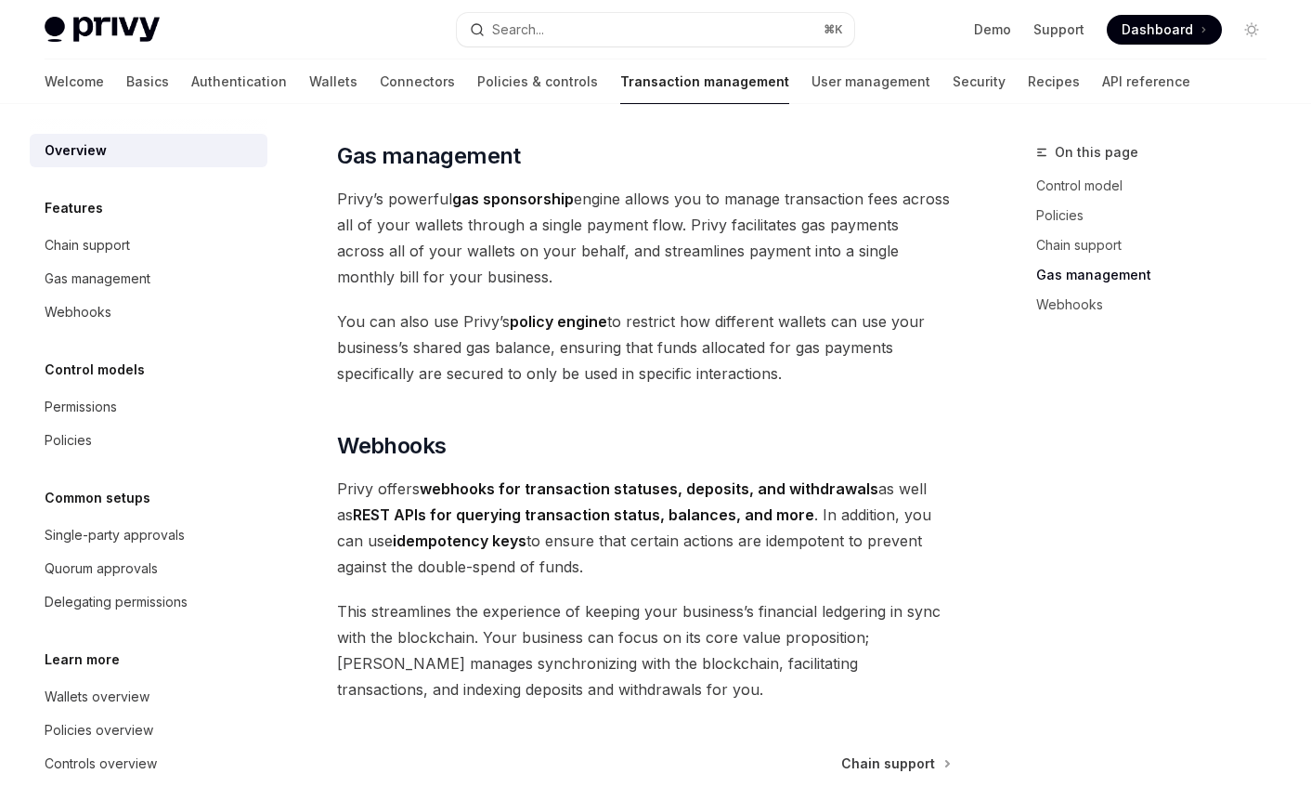
scroll to position [1848, 0]
